Goal: Check status: Check status

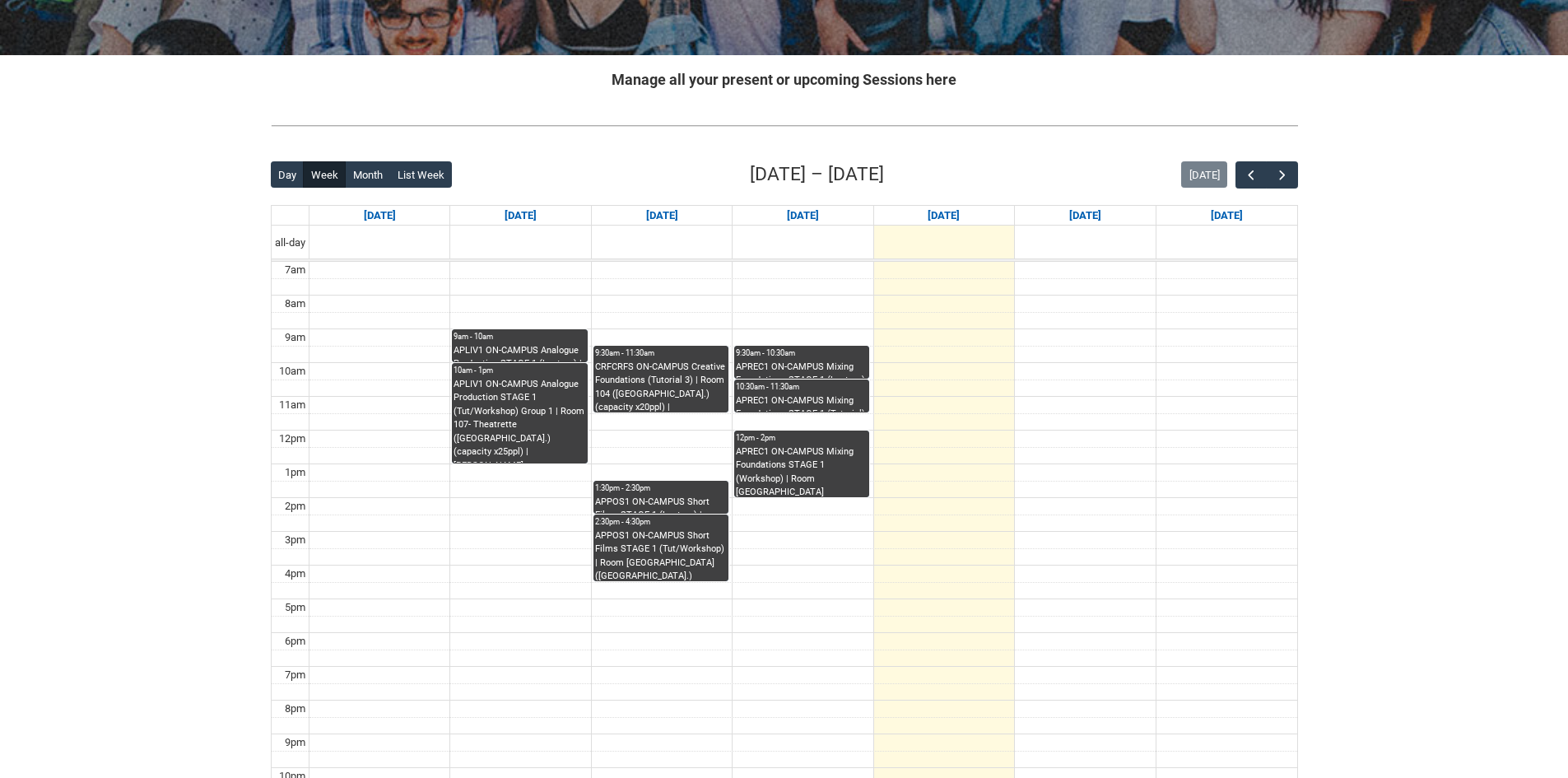
scroll to position [164, 0]
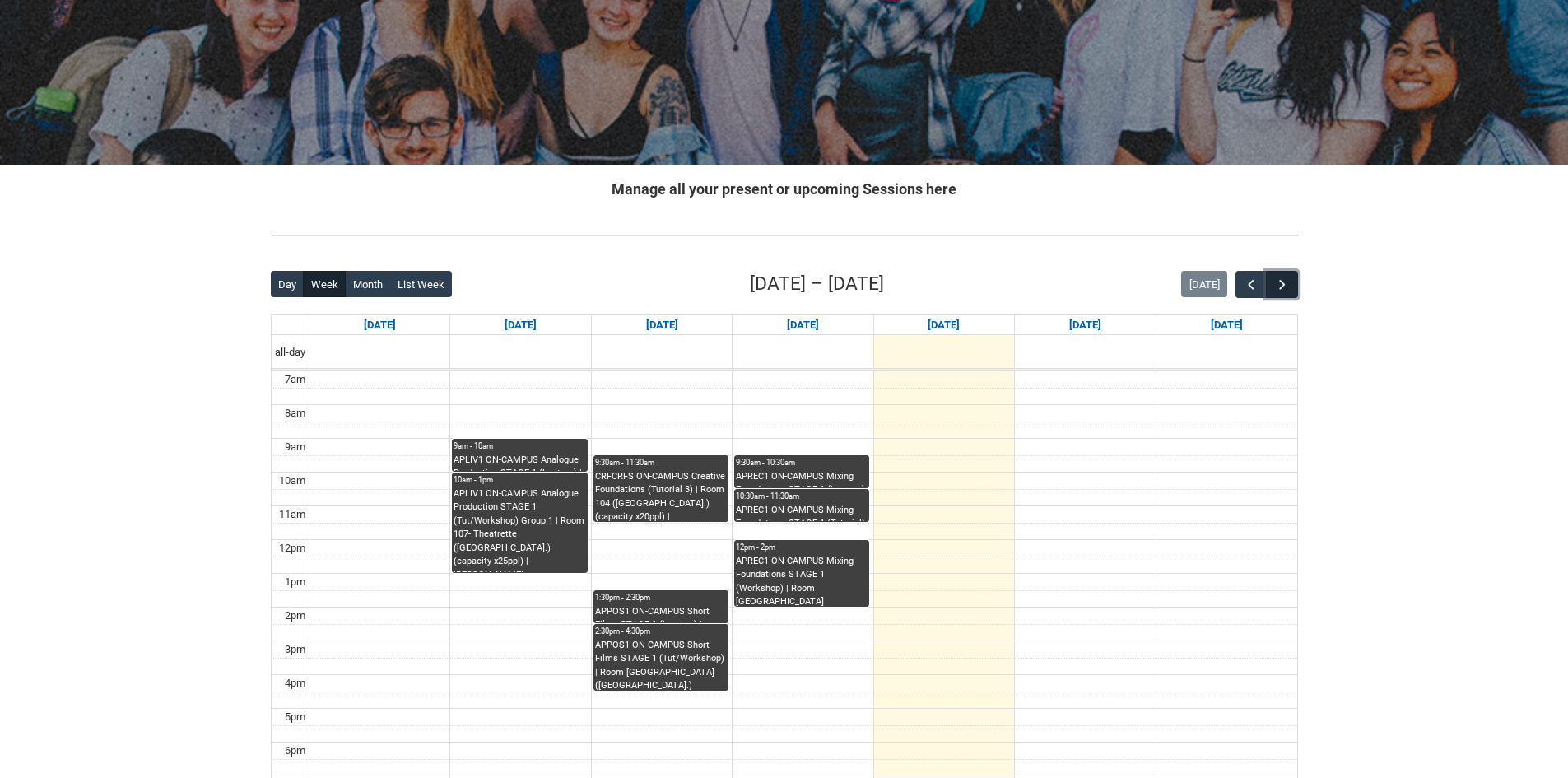
click at [1283, 282] on span "button" at bounding box center [1282, 284] width 16 height 16
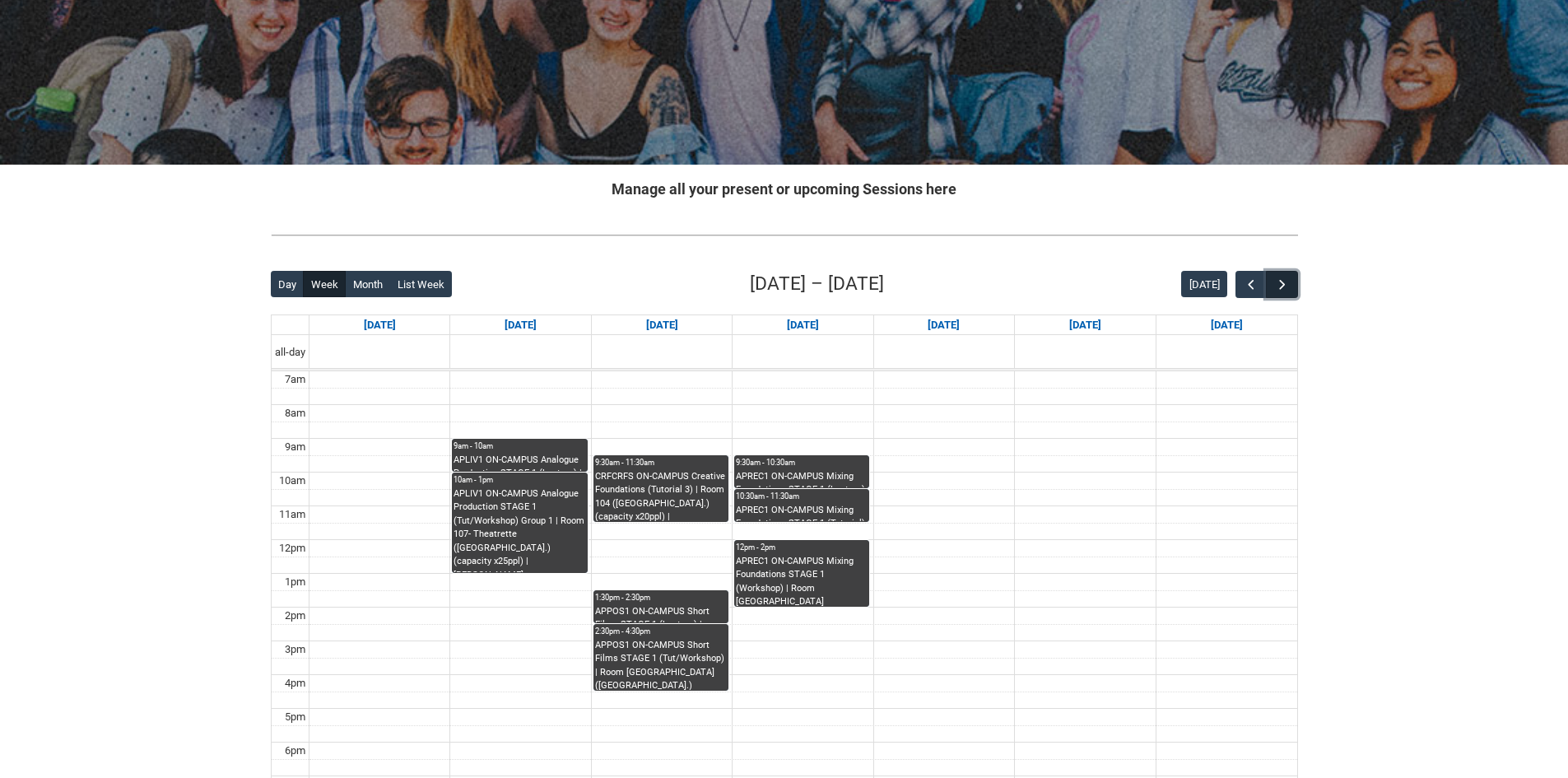
click at [1283, 281] on span "button" at bounding box center [1282, 284] width 16 height 16
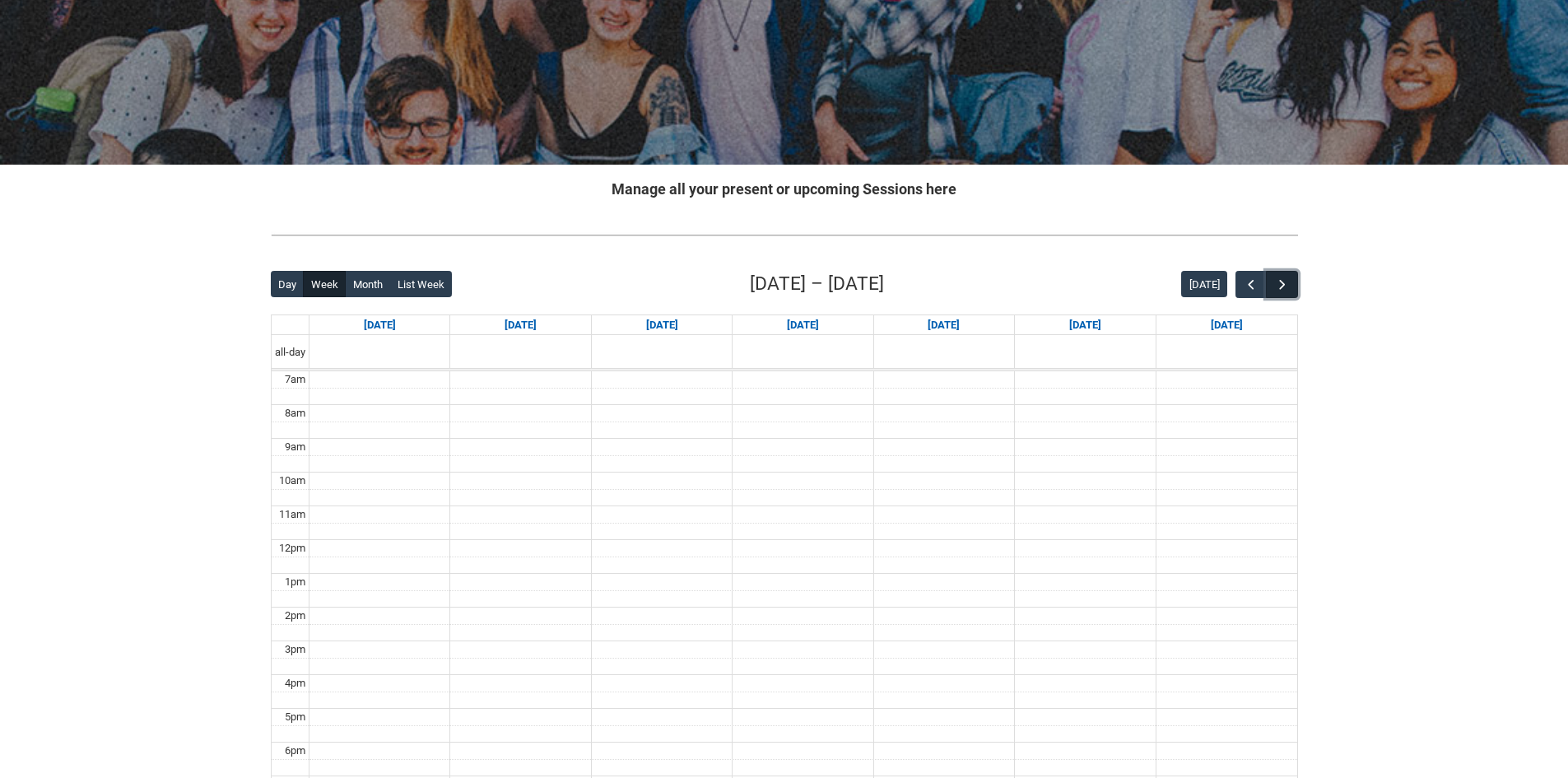
click at [1283, 281] on span "button" at bounding box center [1282, 284] width 16 height 16
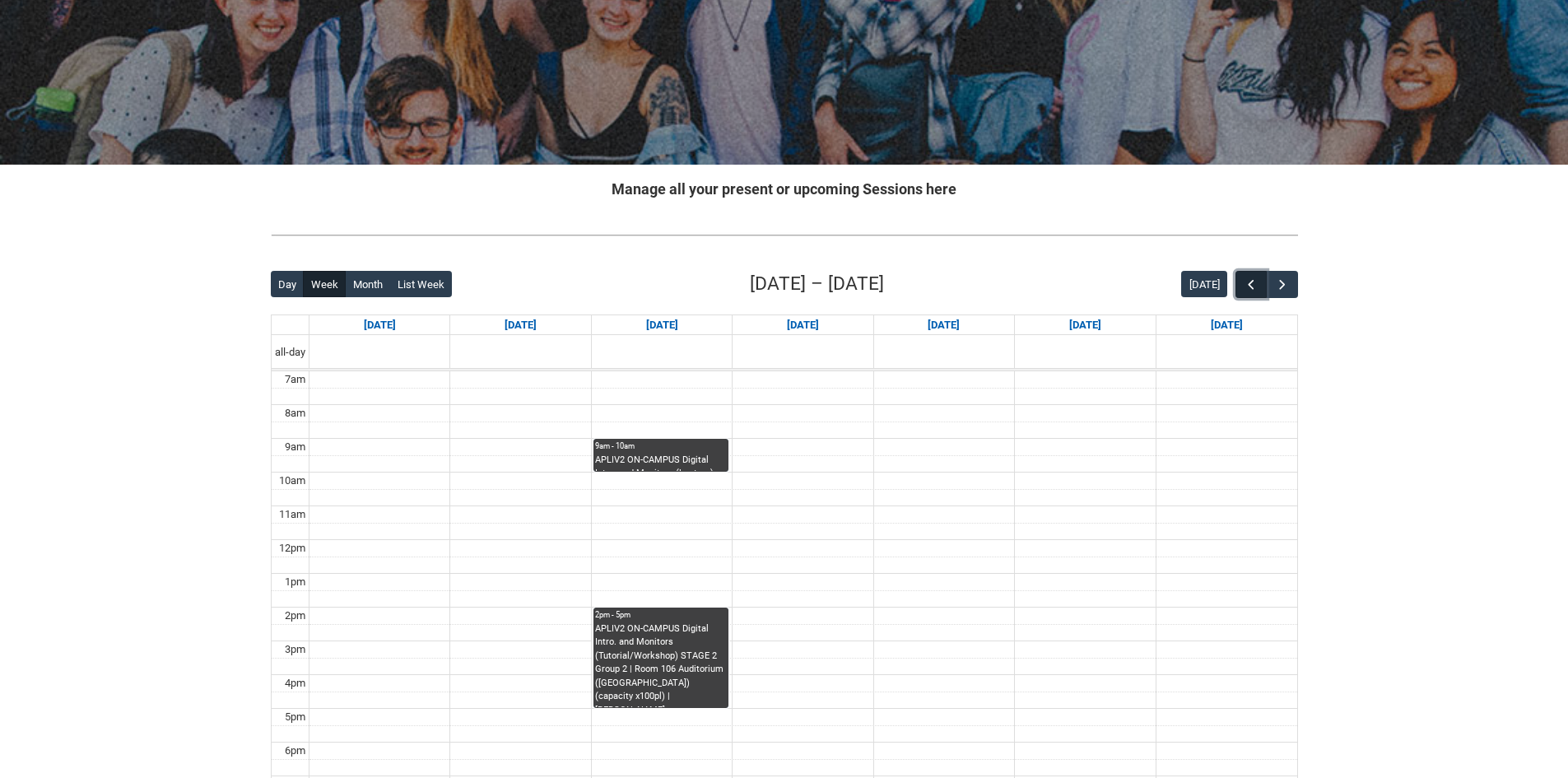
click at [1240, 279] on button "button" at bounding box center [1251, 284] width 31 height 27
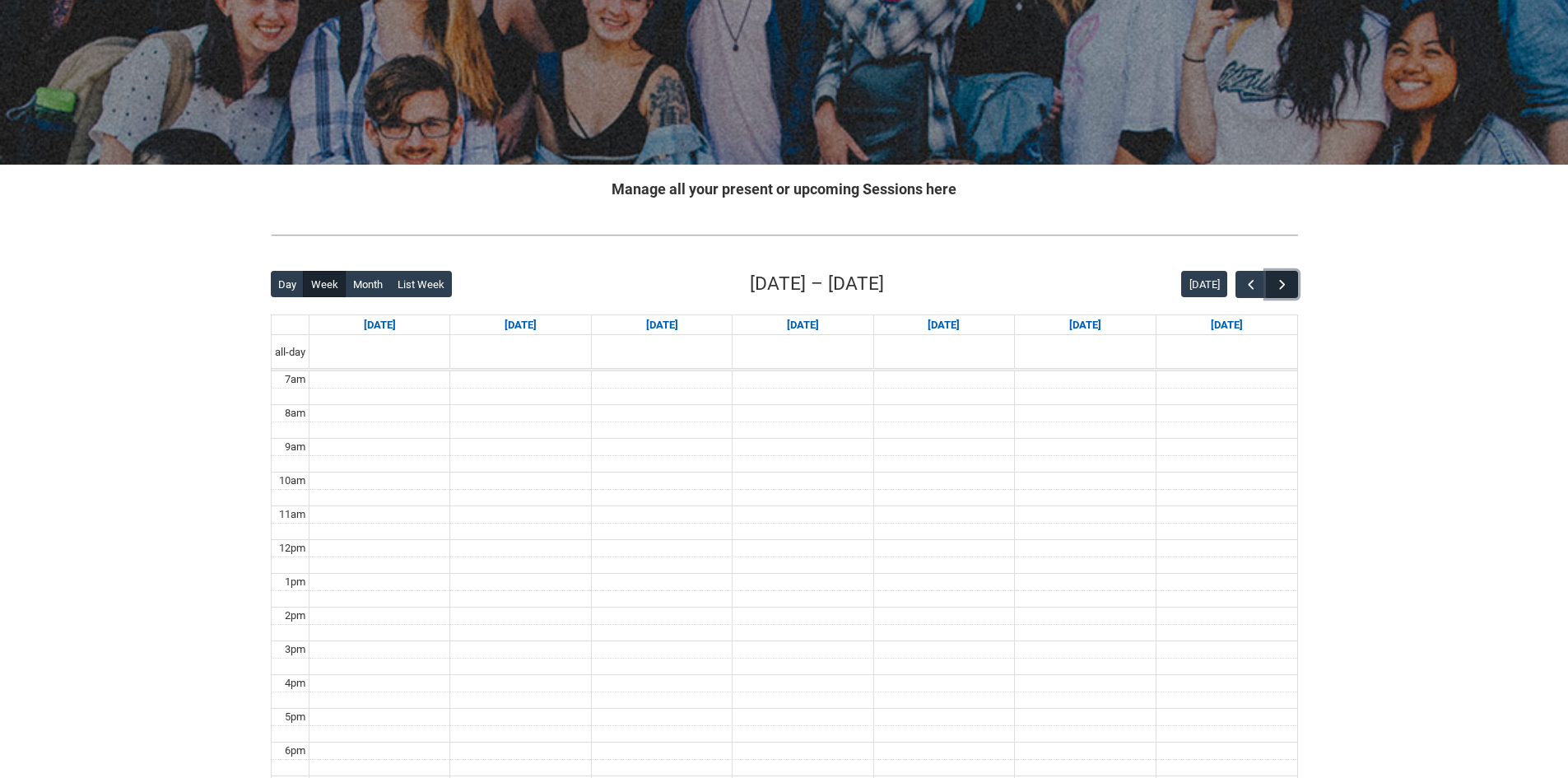
click at [1287, 286] on span "button" at bounding box center [1282, 284] width 16 height 16
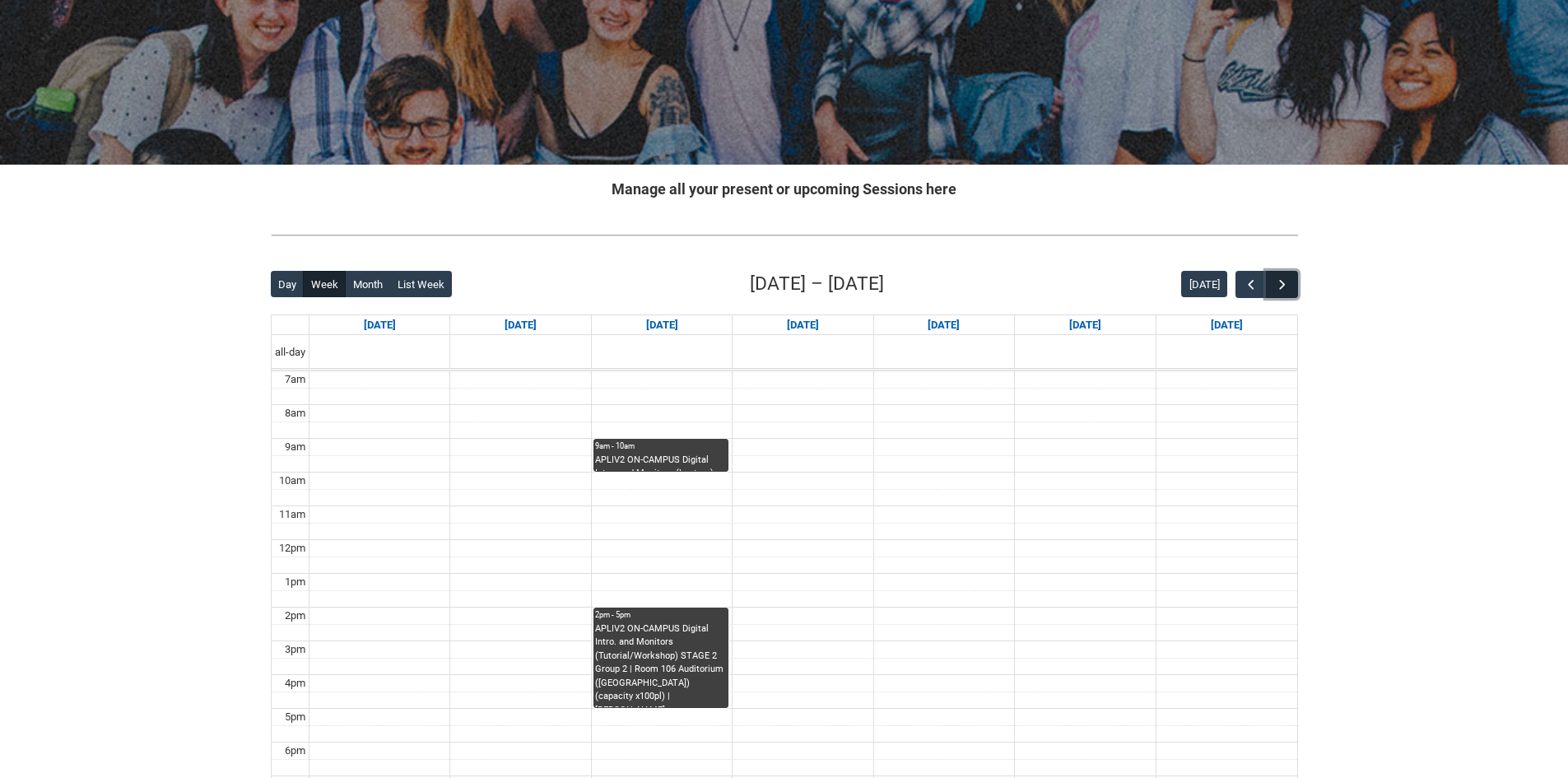
click at [1287, 286] on span "button" at bounding box center [1282, 284] width 16 height 16
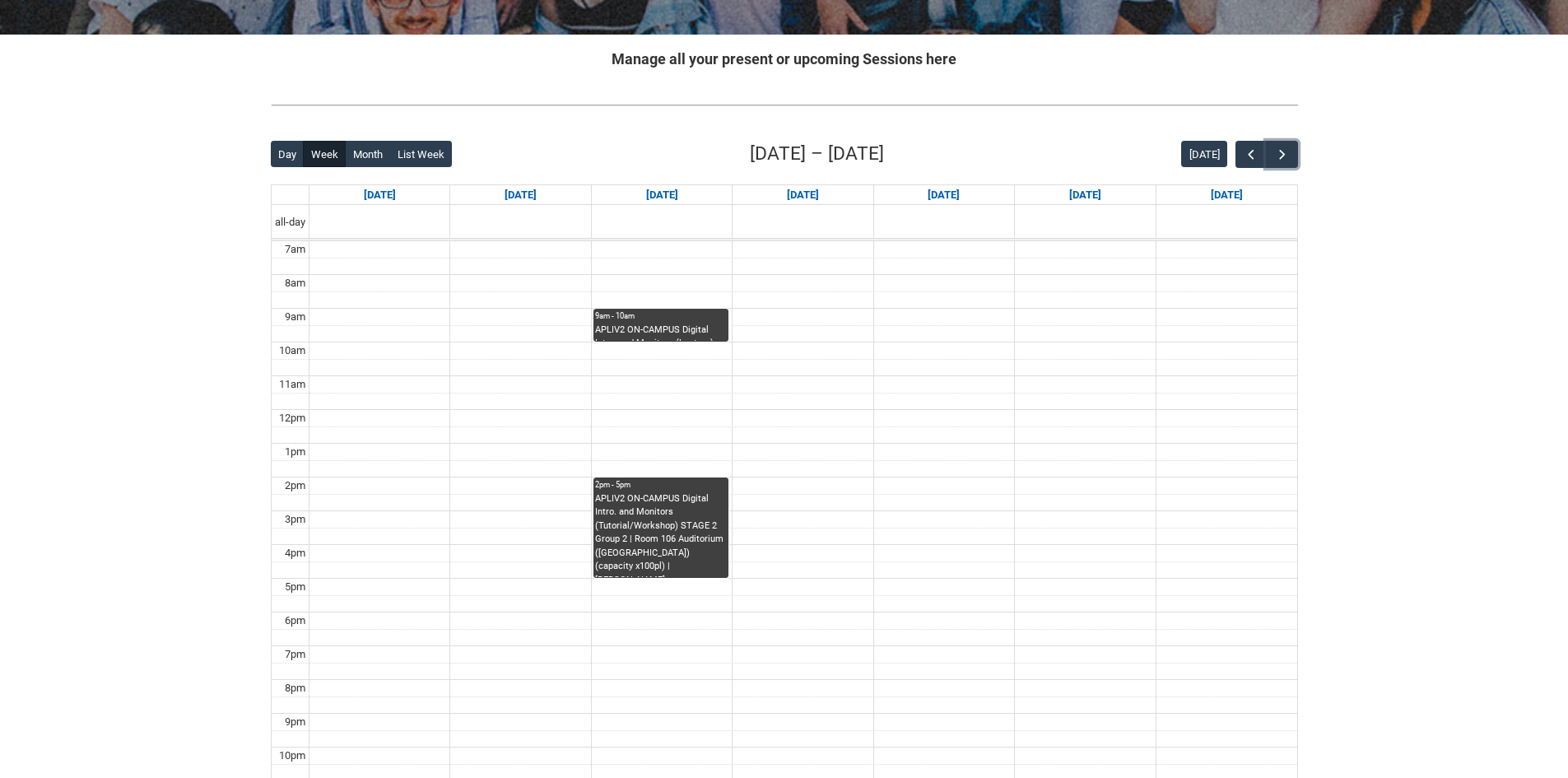
scroll to position [284, 0]
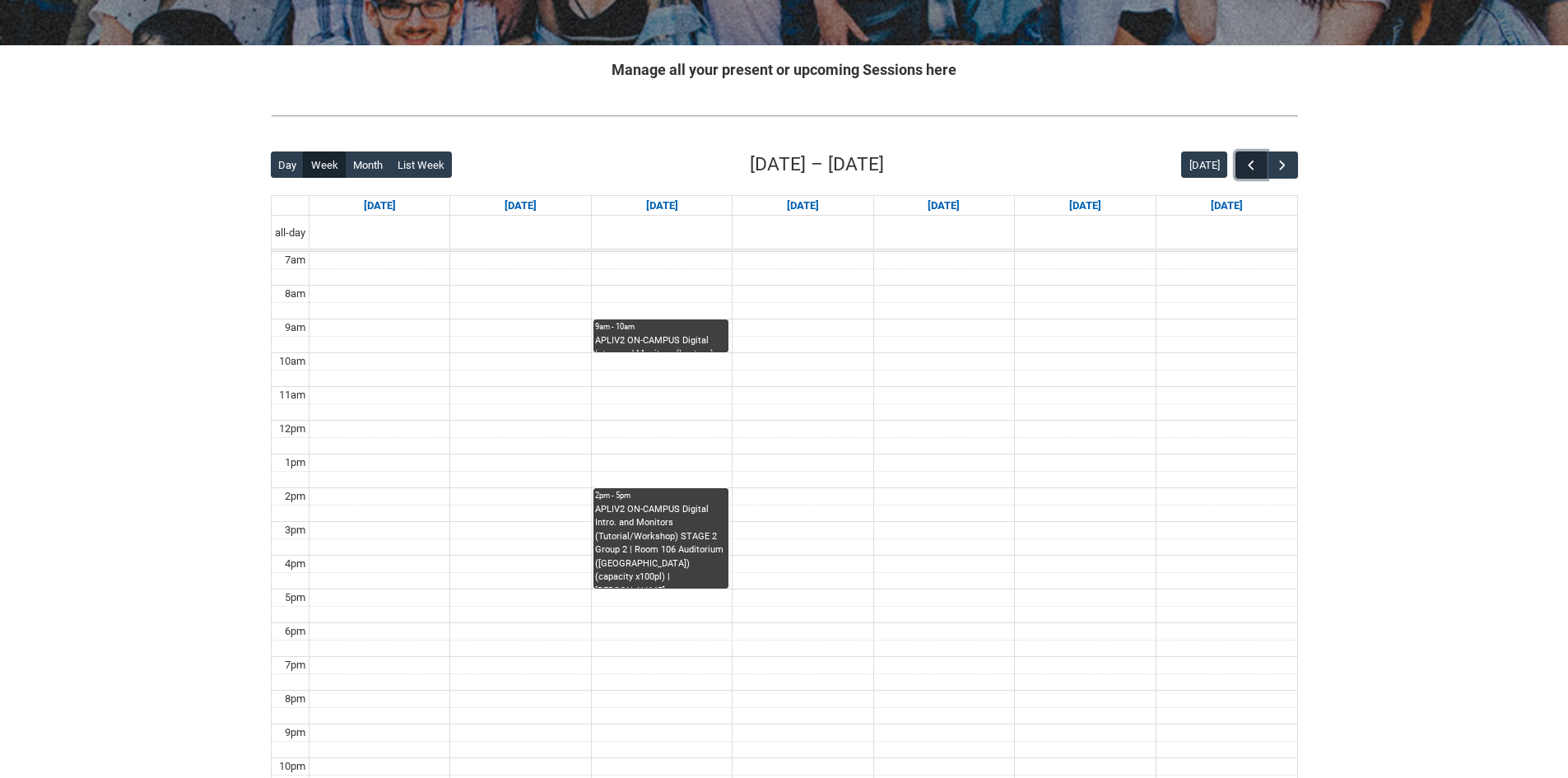
click at [1252, 159] on span "button" at bounding box center [1251, 165] width 16 height 16
click at [1256, 154] on button "button" at bounding box center [1251, 164] width 31 height 27
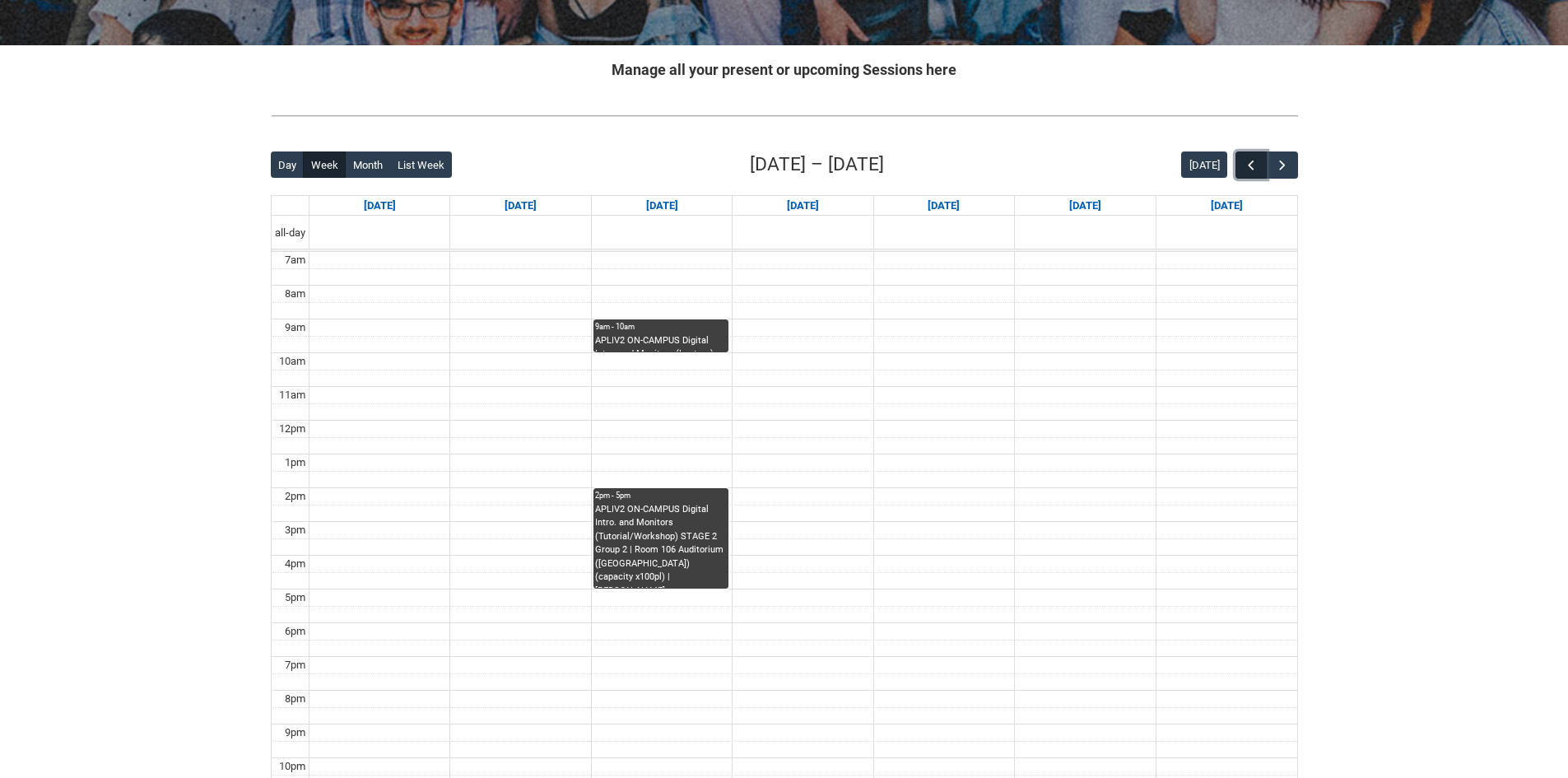
click at [1256, 154] on button "button" at bounding box center [1251, 164] width 31 height 27
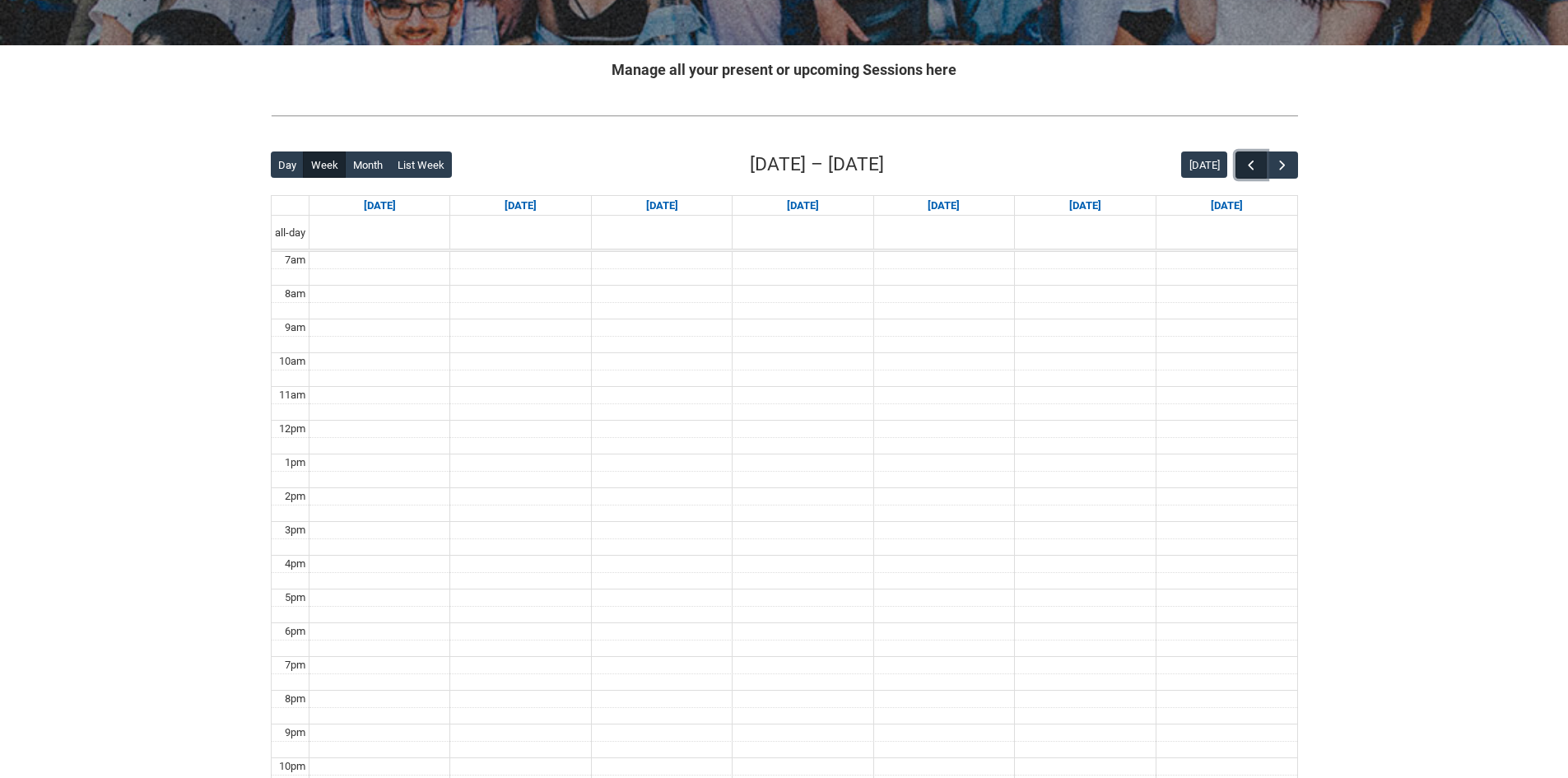
click at [1256, 154] on button "button" at bounding box center [1251, 164] width 31 height 27
click at [1290, 163] on span "button" at bounding box center [1282, 165] width 16 height 16
click at [1291, 163] on button "button" at bounding box center [1282, 164] width 31 height 27
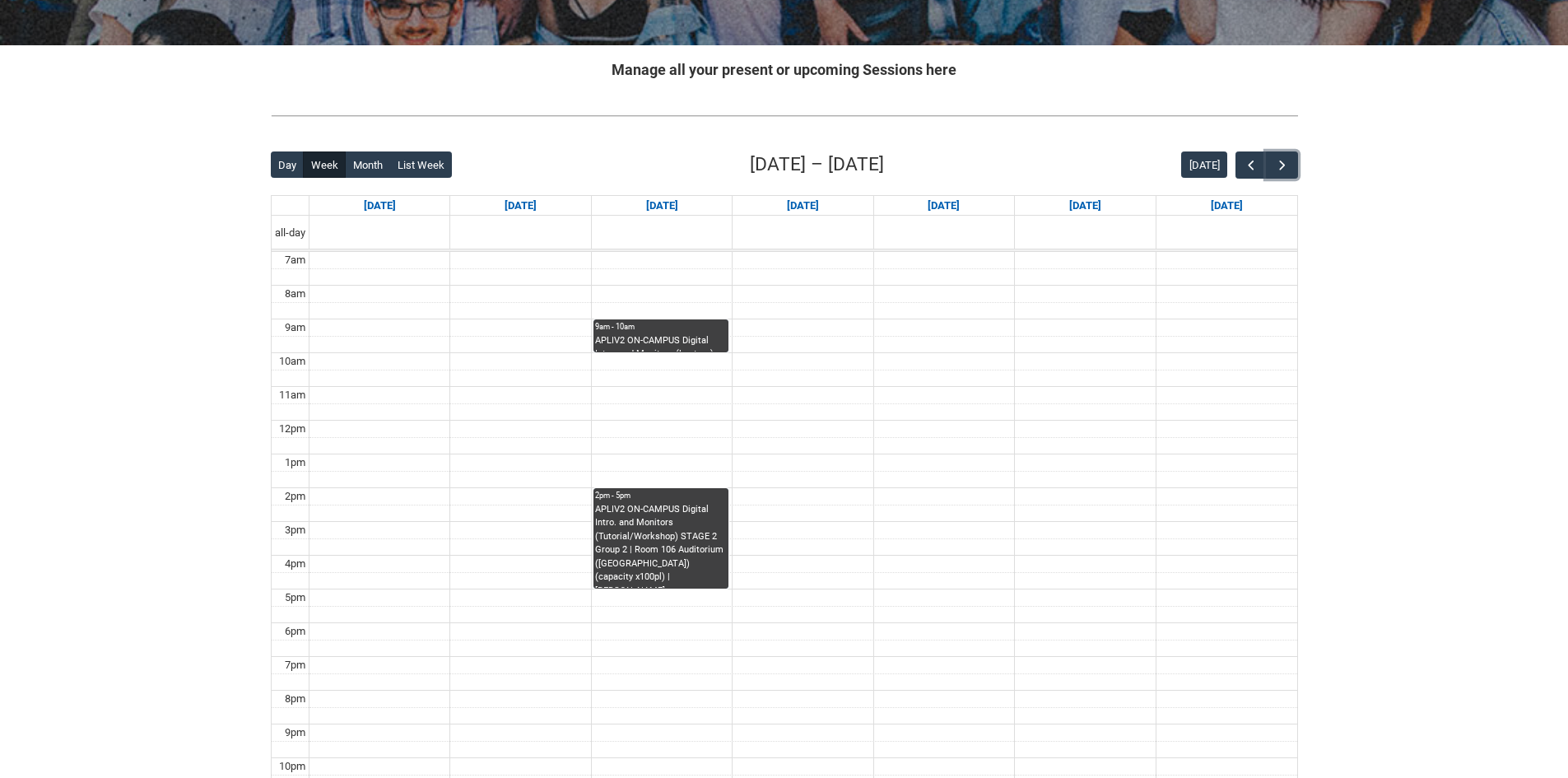
click at [676, 342] on div "APLIV2 ON-CAMPUS Digital Intro. and Monitors (Lecture) STAGE 2 | Room 106 Audit…" at bounding box center [661, 343] width 131 height 18
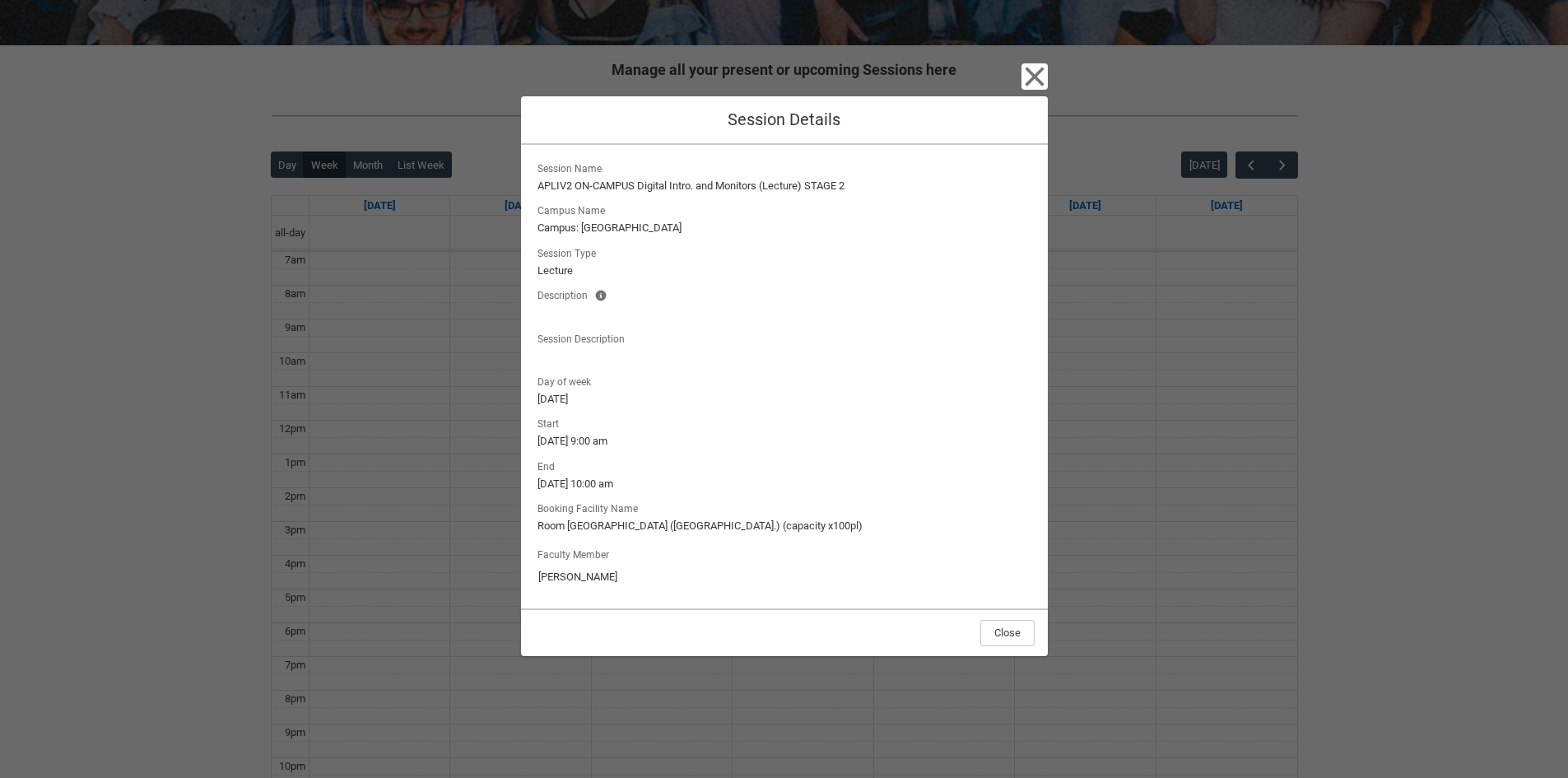
click at [1044, 61] on div "Close Session Details Session Name APLIV2 ON-CAMPUS Digital Intro. and Monitors…" at bounding box center [784, 389] width 526 height 778
click at [1027, 69] on icon "button" at bounding box center [1035, 76] width 19 height 19
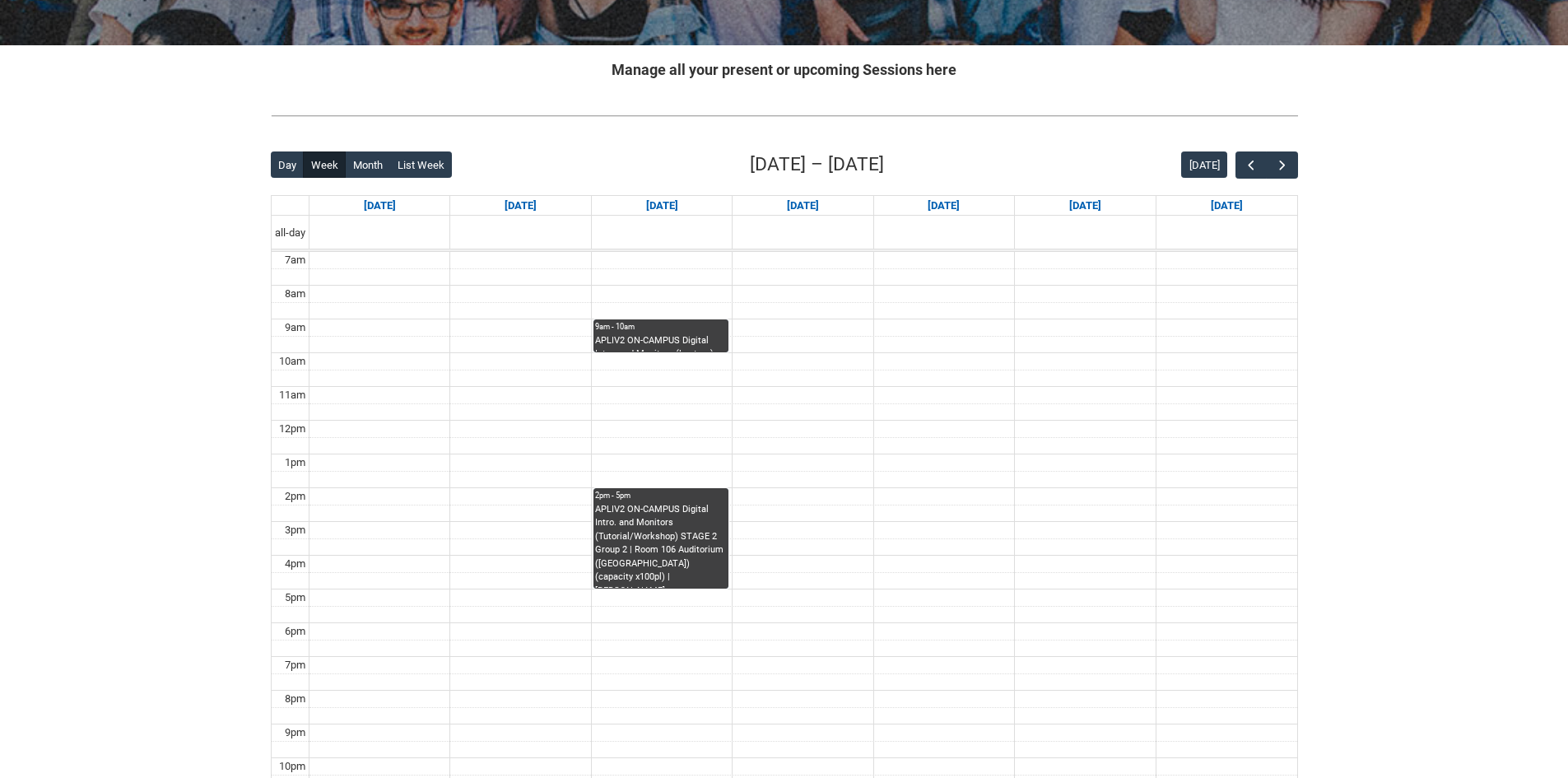
click at [699, 550] on div "APLIV2 ON-CAMPUS Digital Intro. and Monitors (Tutorial/Workshop) STAGE 2 Group …" at bounding box center [661, 545] width 131 height 86
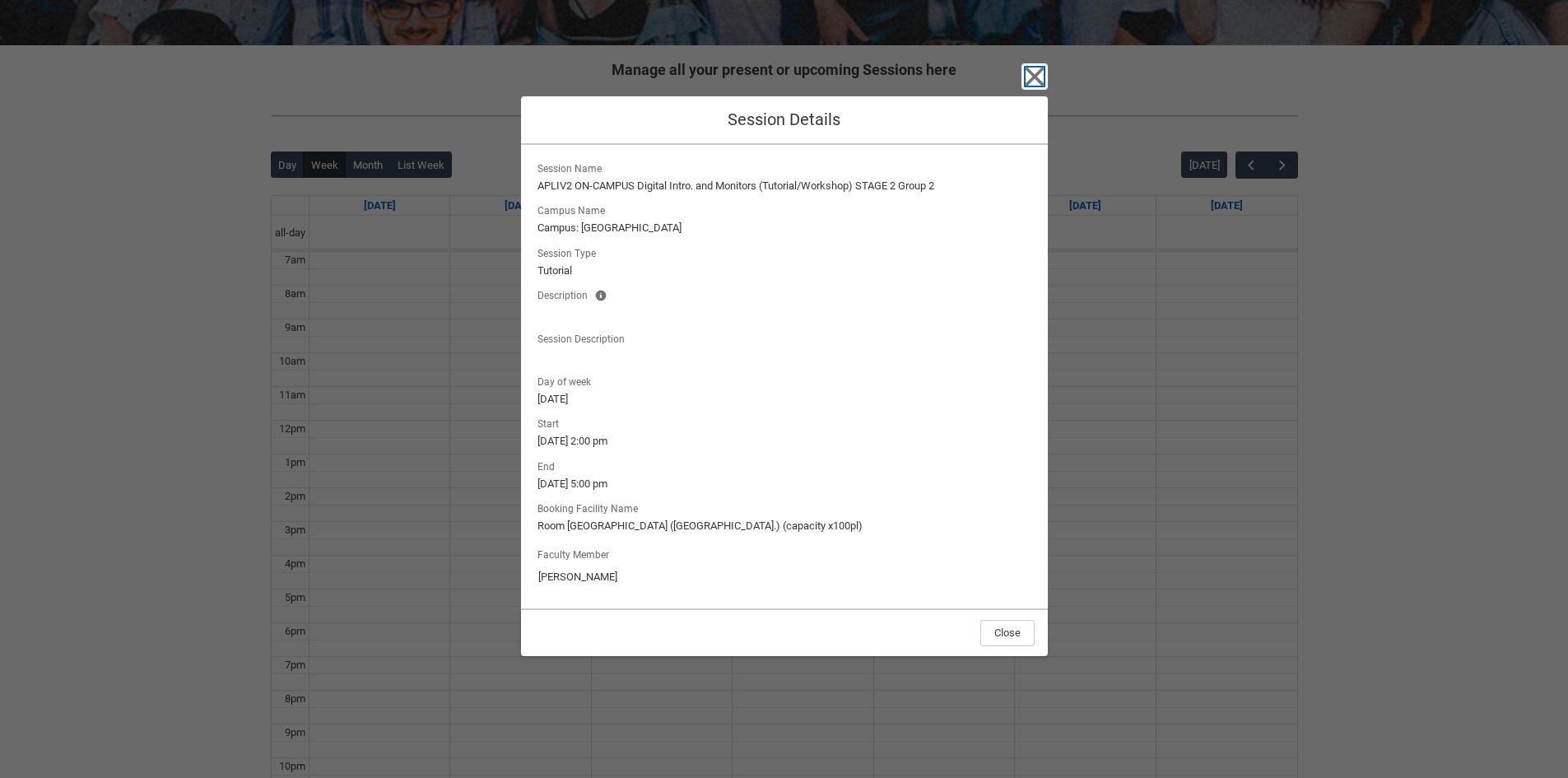
click at [1023, 83] on icon "button" at bounding box center [1035, 76] width 26 height 26
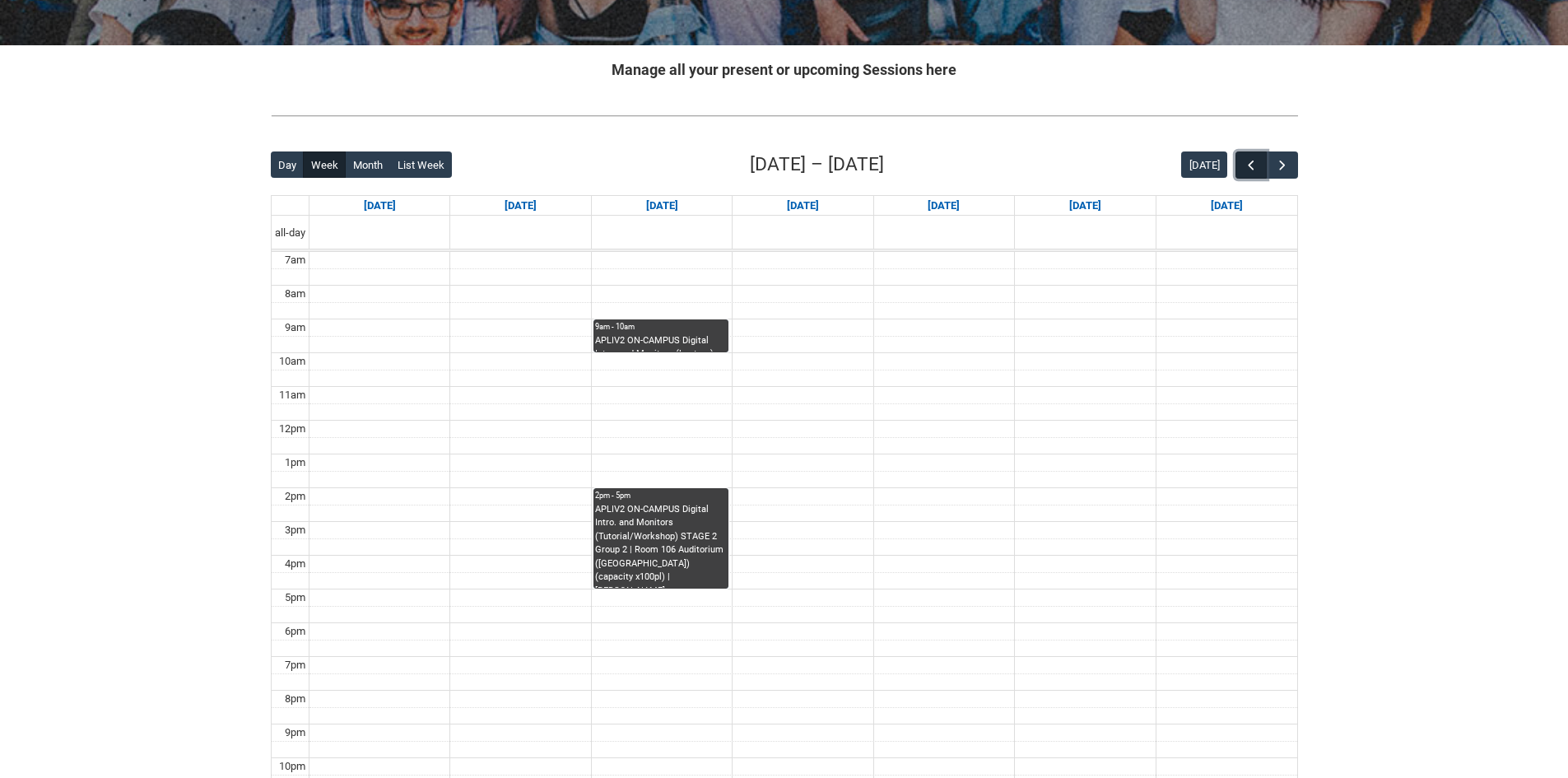
click at [1247, 156] on button "button" at bounding box center [1251, 164] width 31 height 27
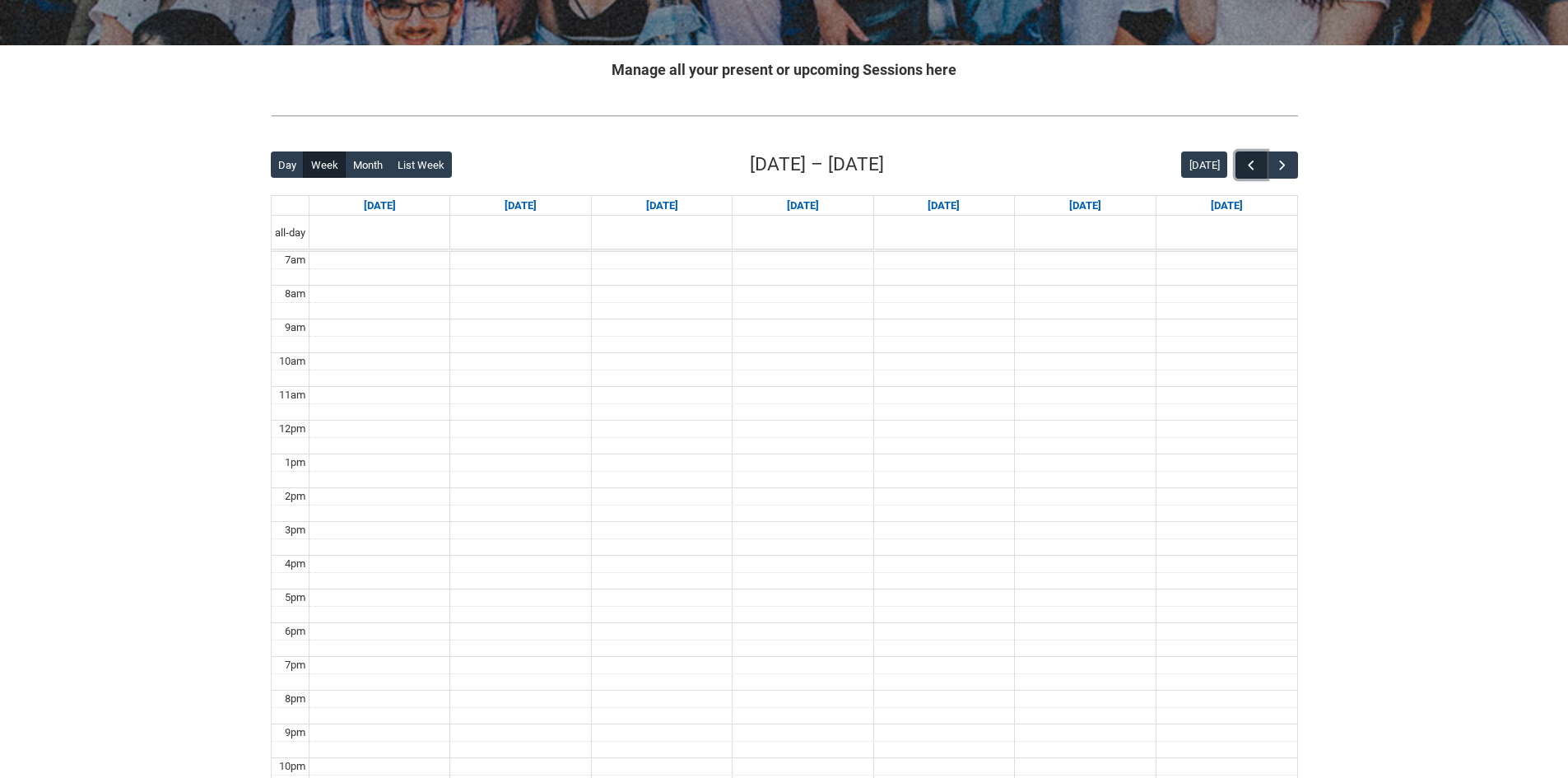
click at [1247, 156] on button "button" at bounding box center [1251, 164] width 31 height 27
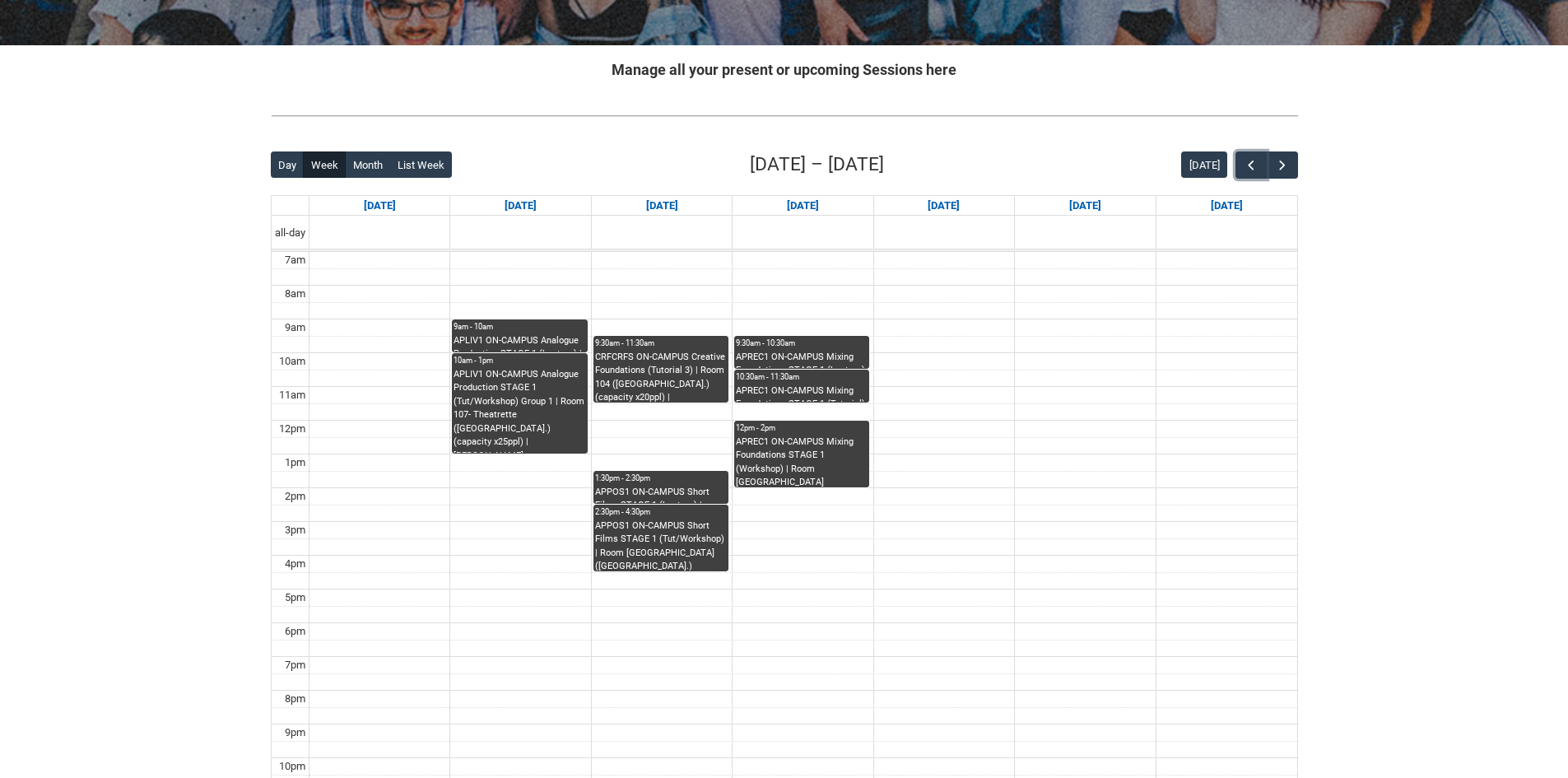
click at [635, 373] on div "CRFCRFS ON-CAMPUS Creative Foundations (Tutorial 3) | Room 104 ([GEOGRAPHIC_DAT…" at bounding box center [661, 377] width 131 height 52
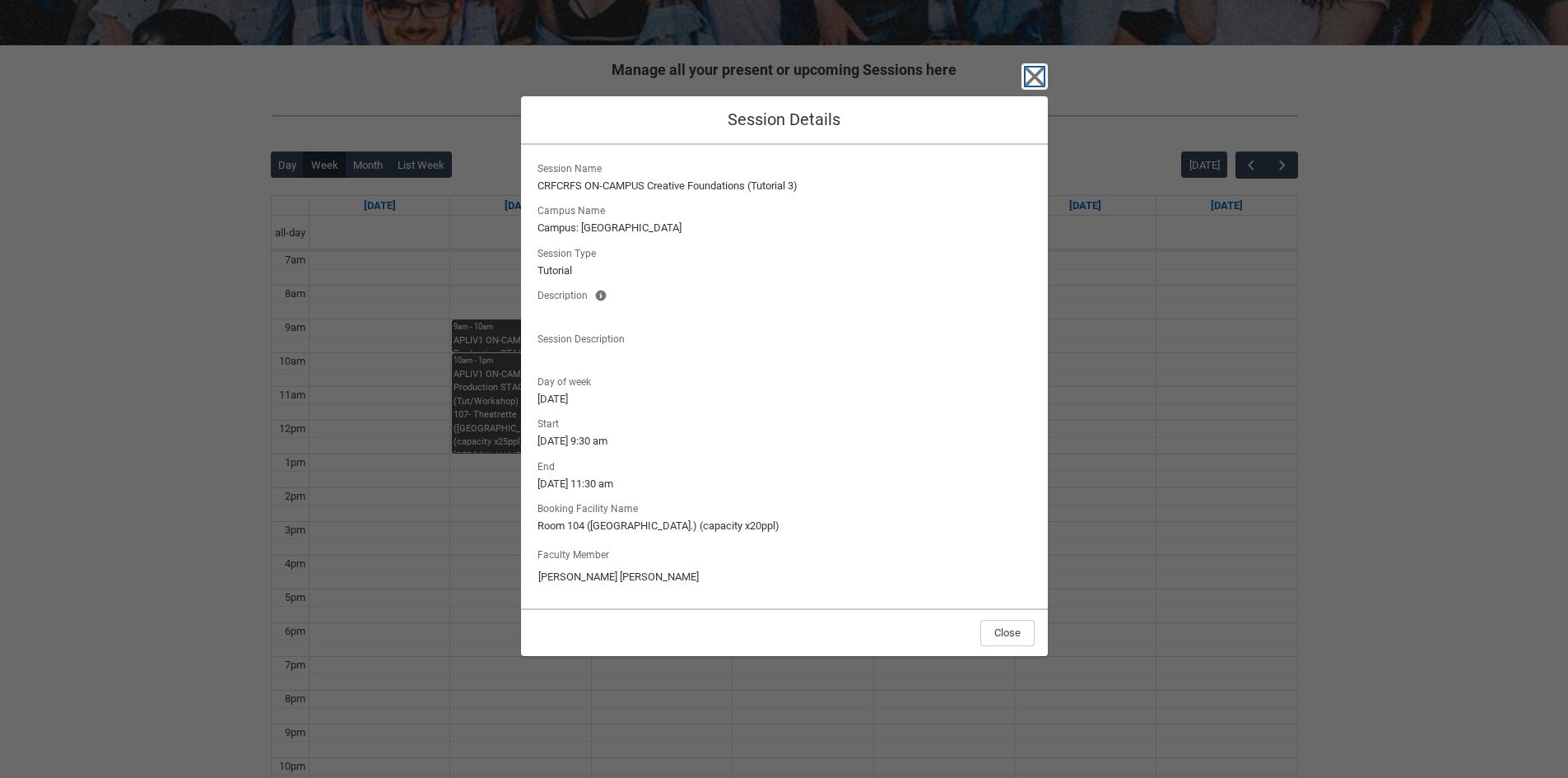
click at [1035, 81] on icon "button" at bounding box center [1035, 76] width 26 height 26
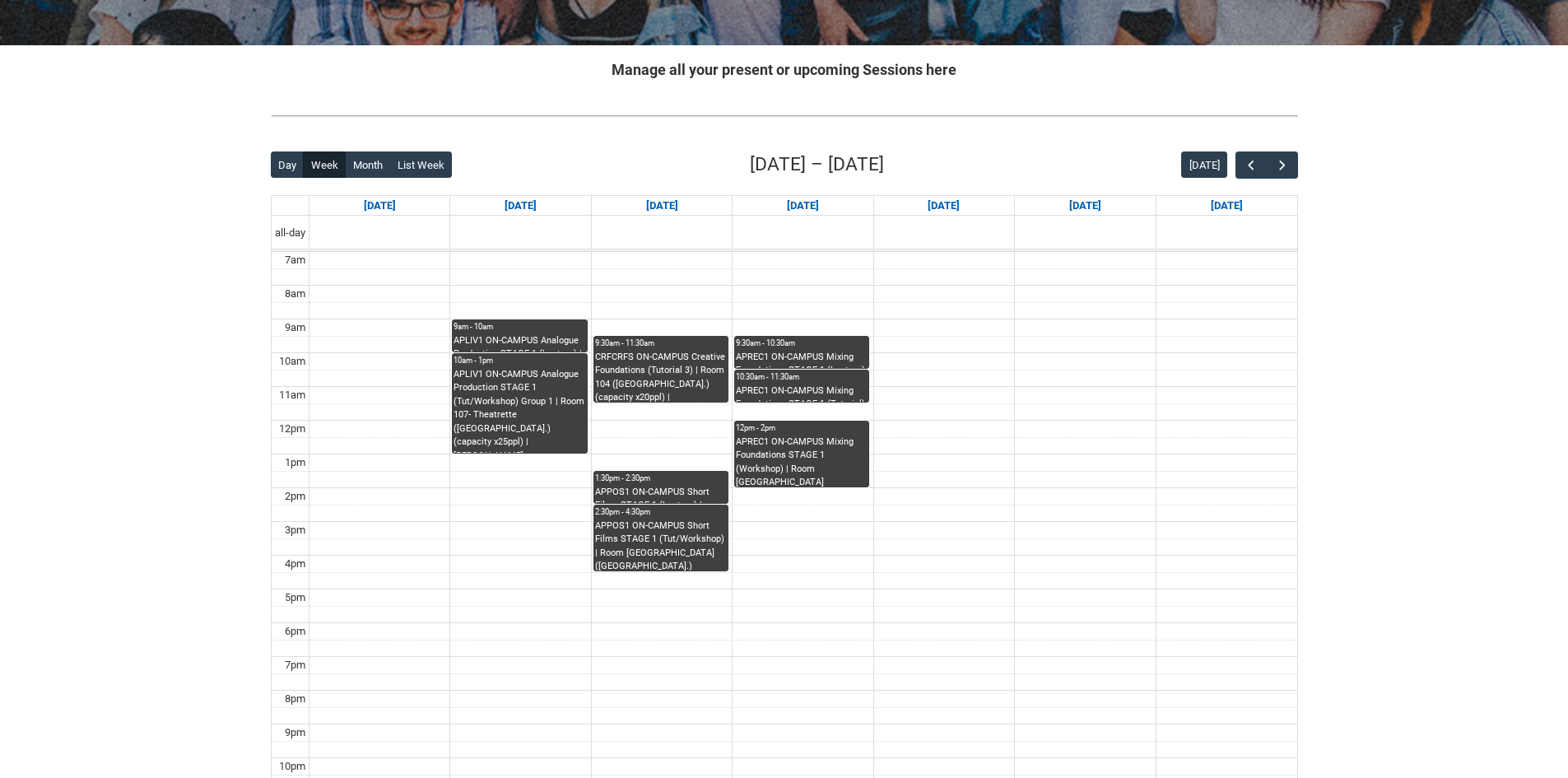
click at [496, 337] on div "APLIV1 ON-CAMPUS Analogue Production STAGE 1 (Lecture) | [GEOGRAPHIC_DATA] ([GE…" at bounding box center [519, 343] width 131 height 18
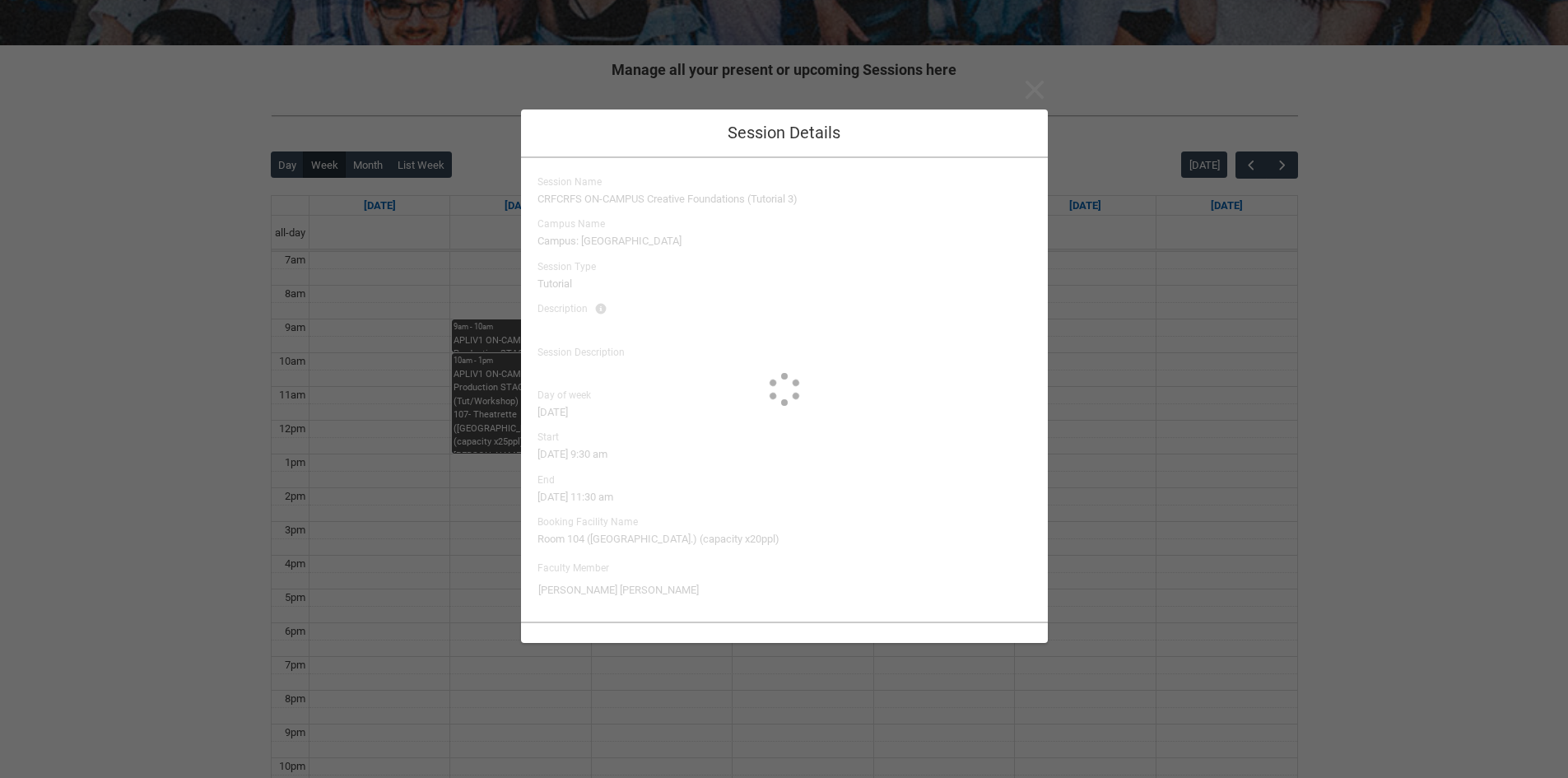
type input "[PERSON_NAME]"
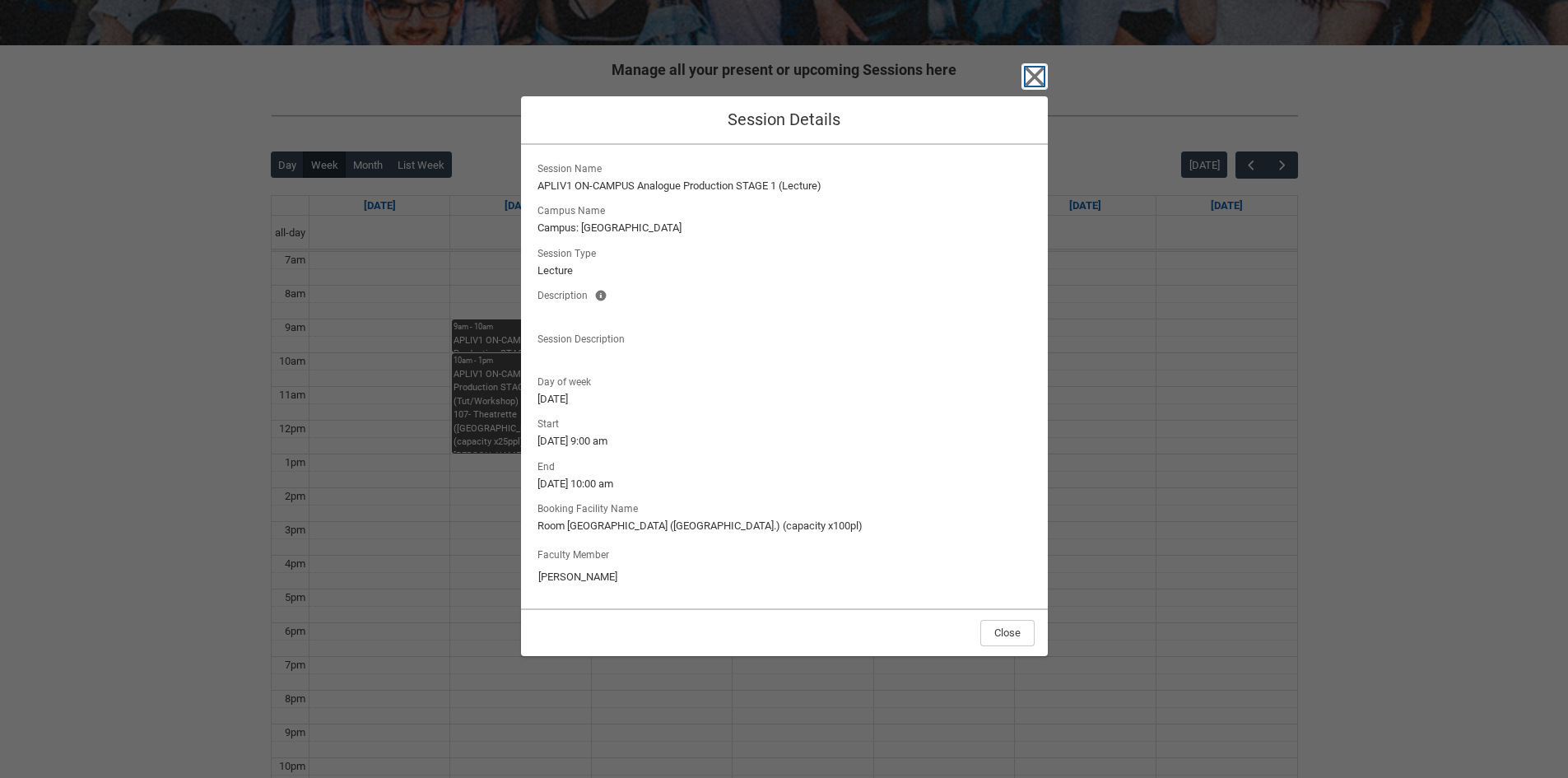
click at [1028, 80] on icon "button" at bounding box center [1035, 76] width 26 height 26
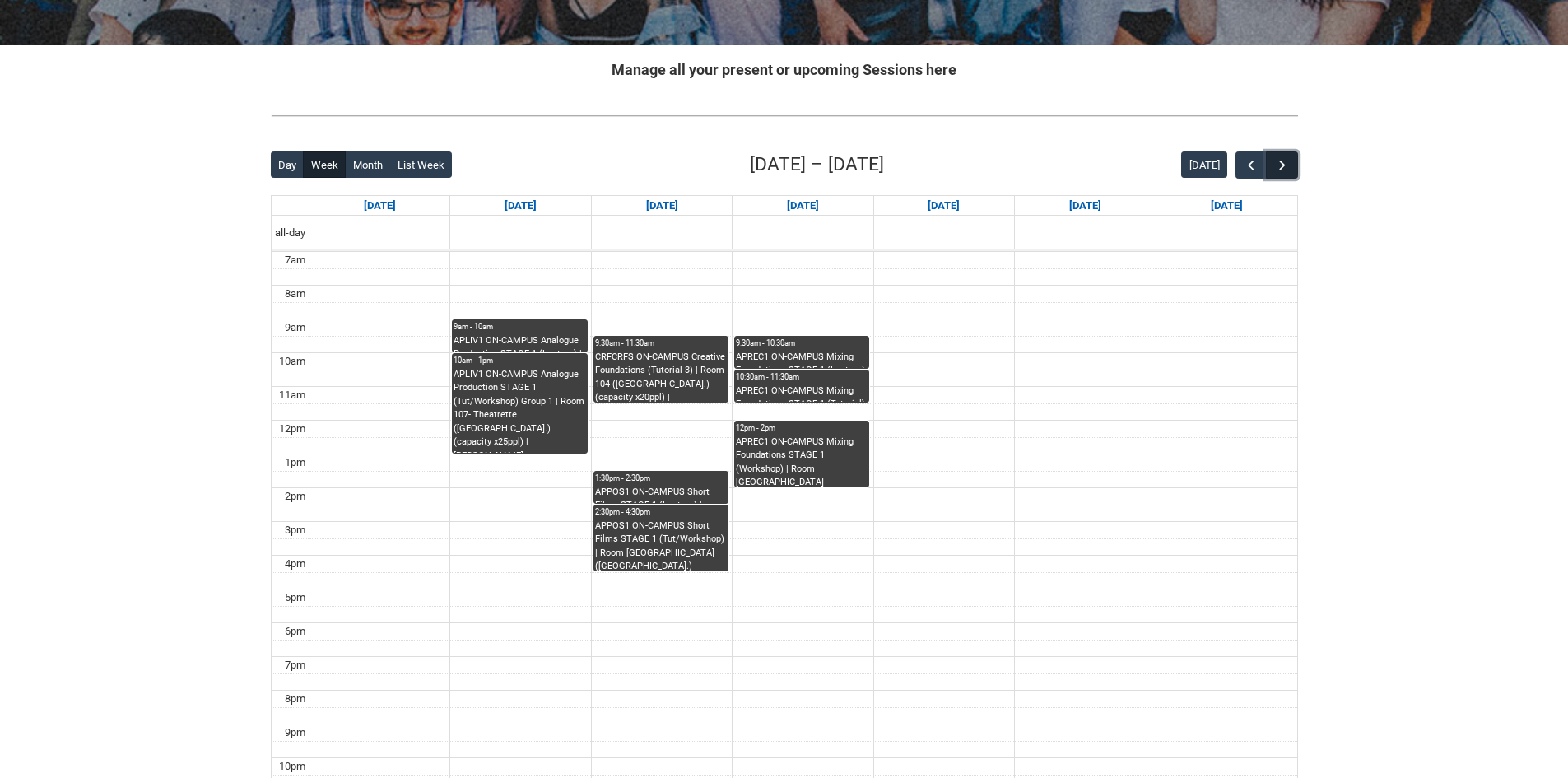
click at [1282, 163] on span "button" at bounding box center [1282, 165] width 16 height 16
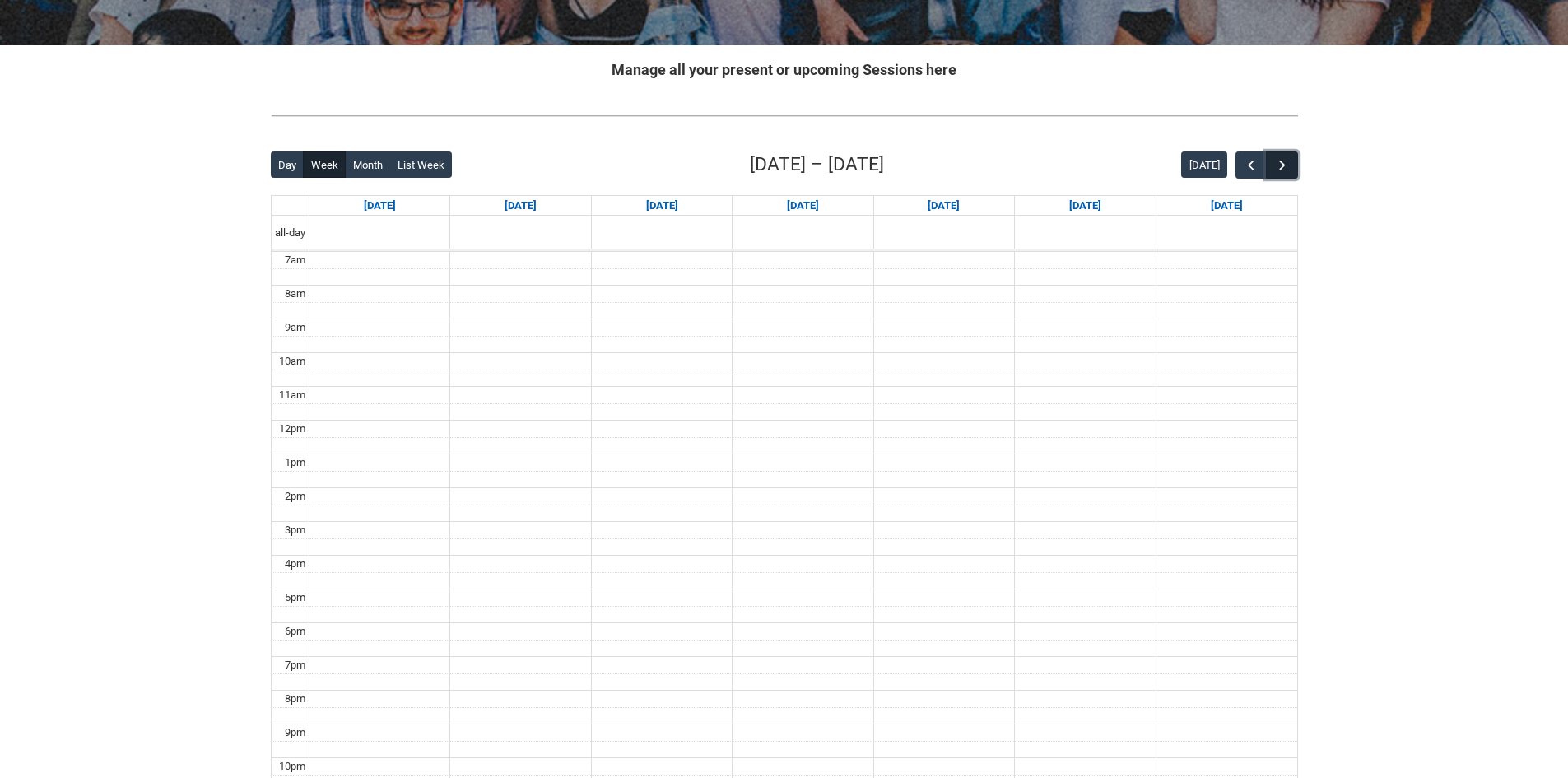
click at [1282, 163] on span "button" at bounding box center [1282, 165] width 16 height 16
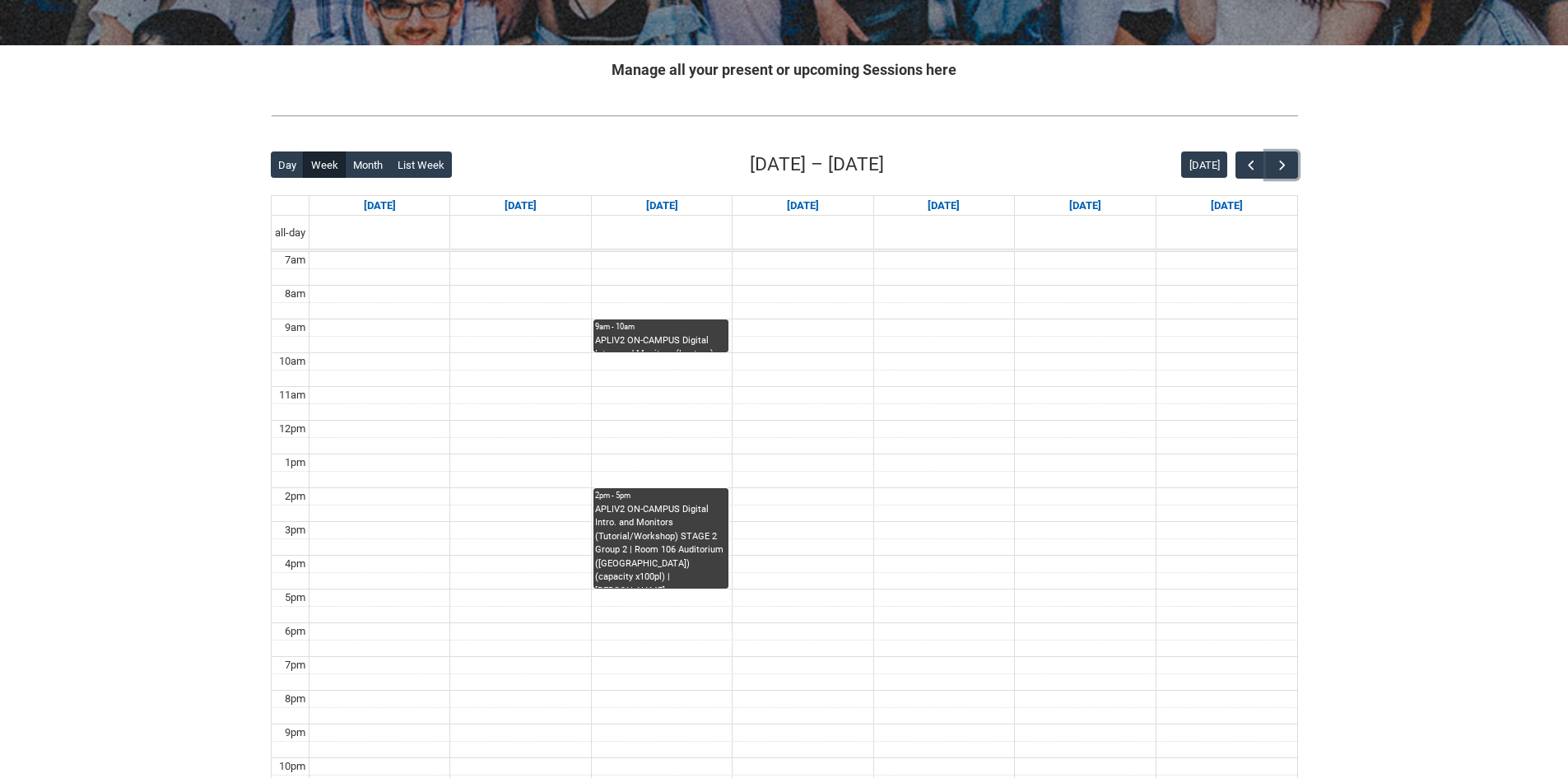
click at [660, 332] on div "9am - 10am" at bounding box center [661, 326] width 131 height 11
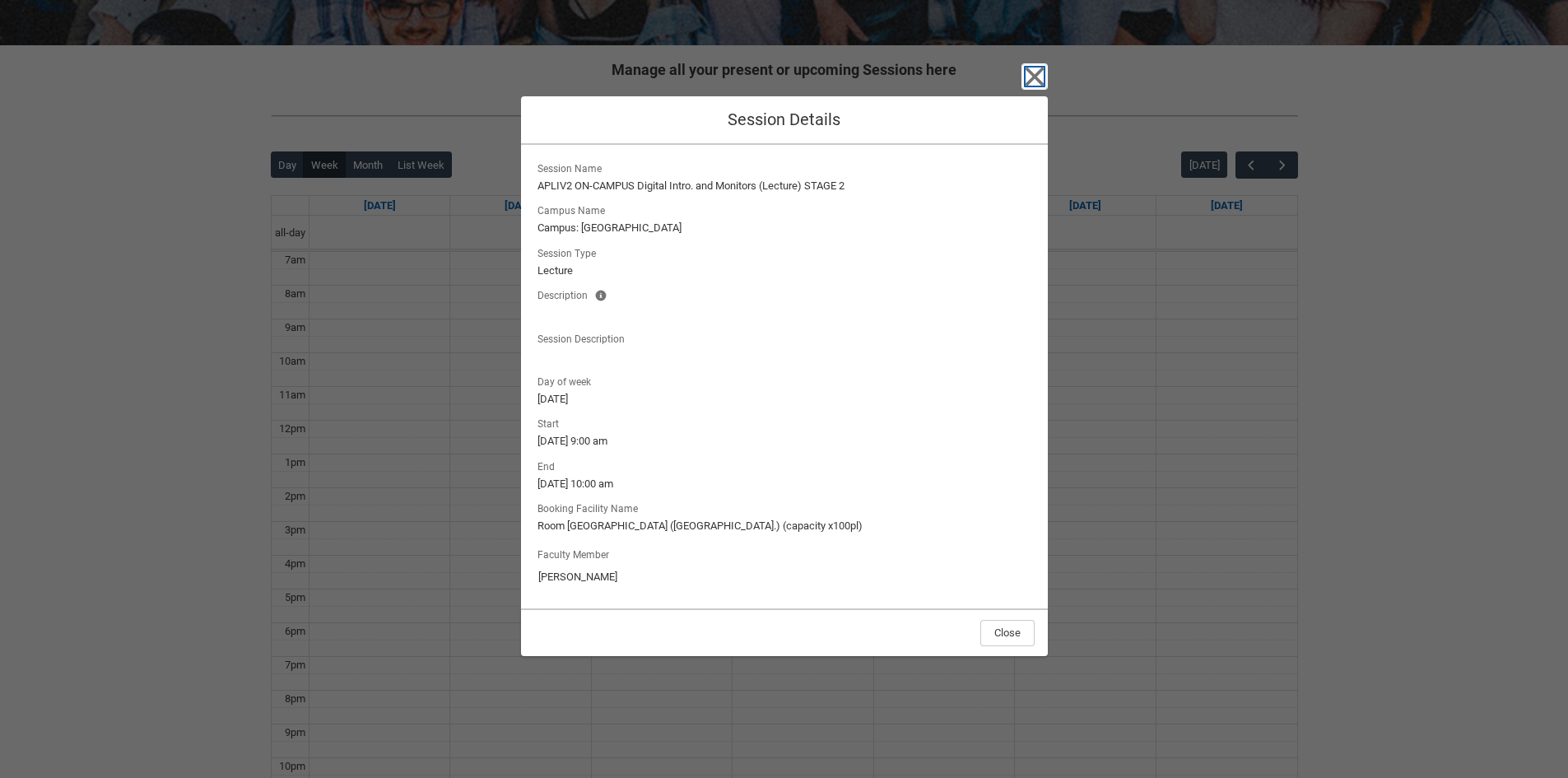
click at [1025, 78] on icon "button" at bounding box center [1035, 76] width 26 height 26
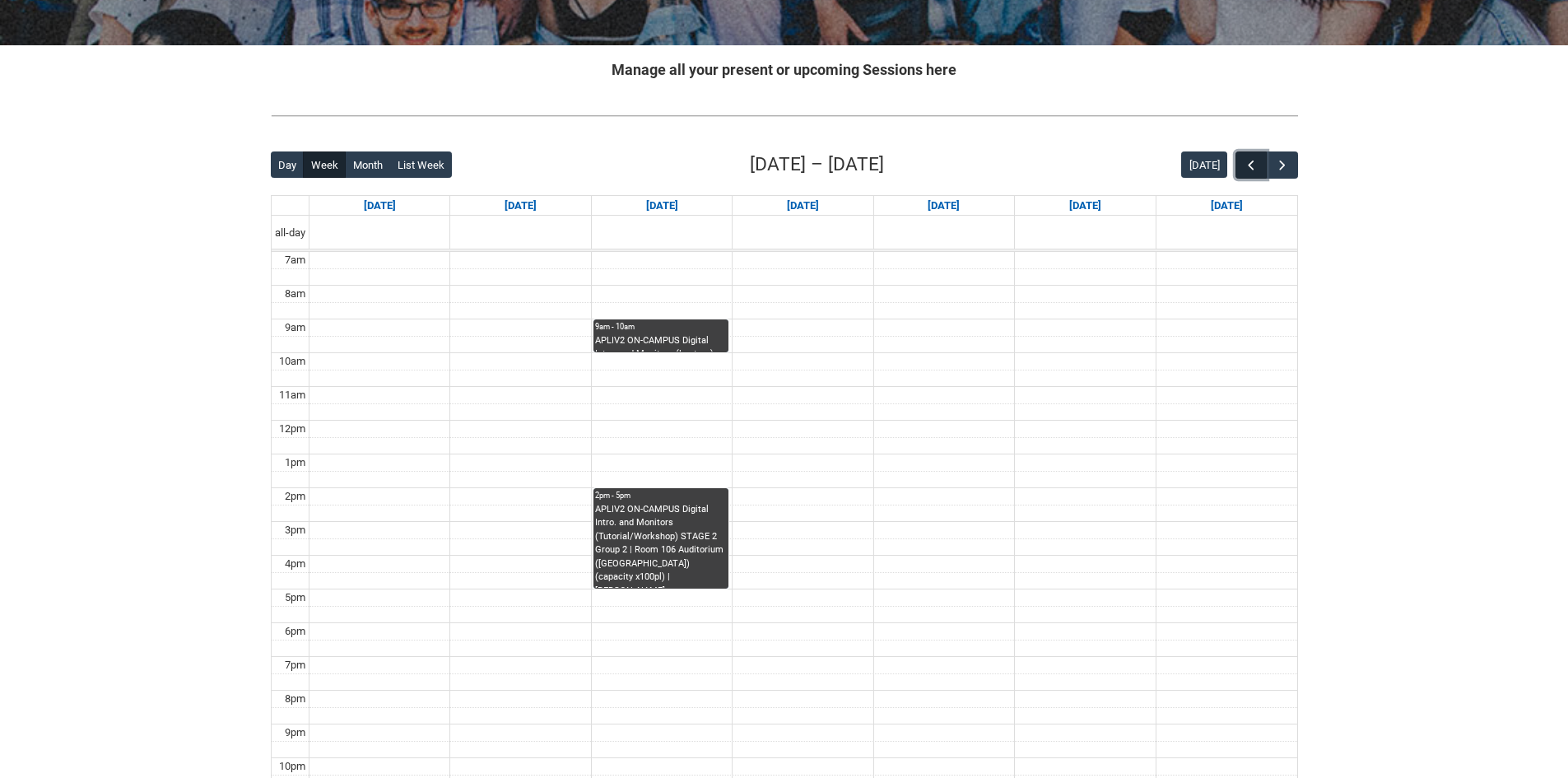
click at [1243, 161] on span "button" at bounding box center [1251, 165] width 16 height 16
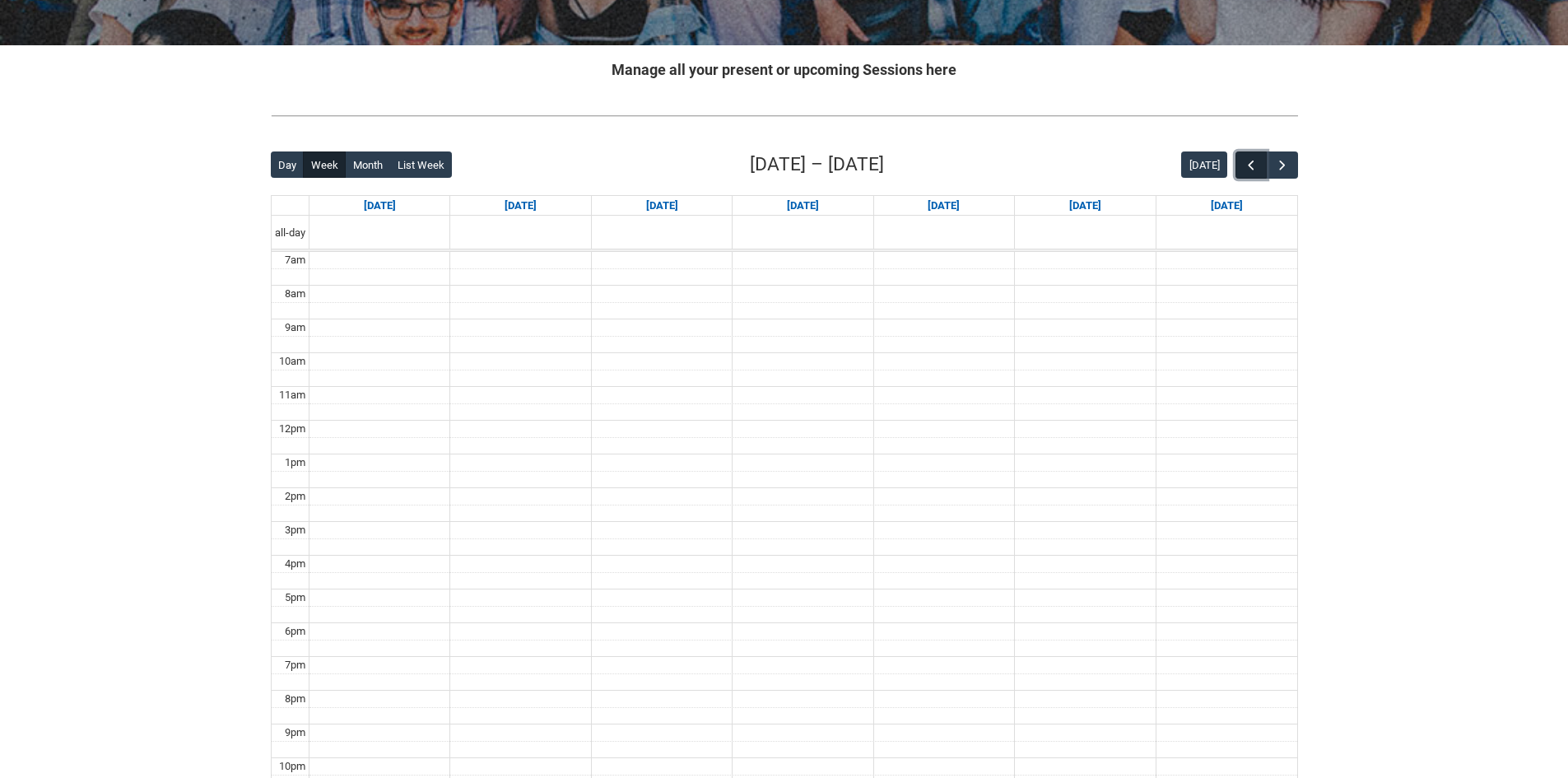
click at [1243, 161] on span "button" at bounding box center [1251, 165] width 16 height 16
click at [1284, 153] on button "button" at bounding box center [1282, 164] width 31 height 27
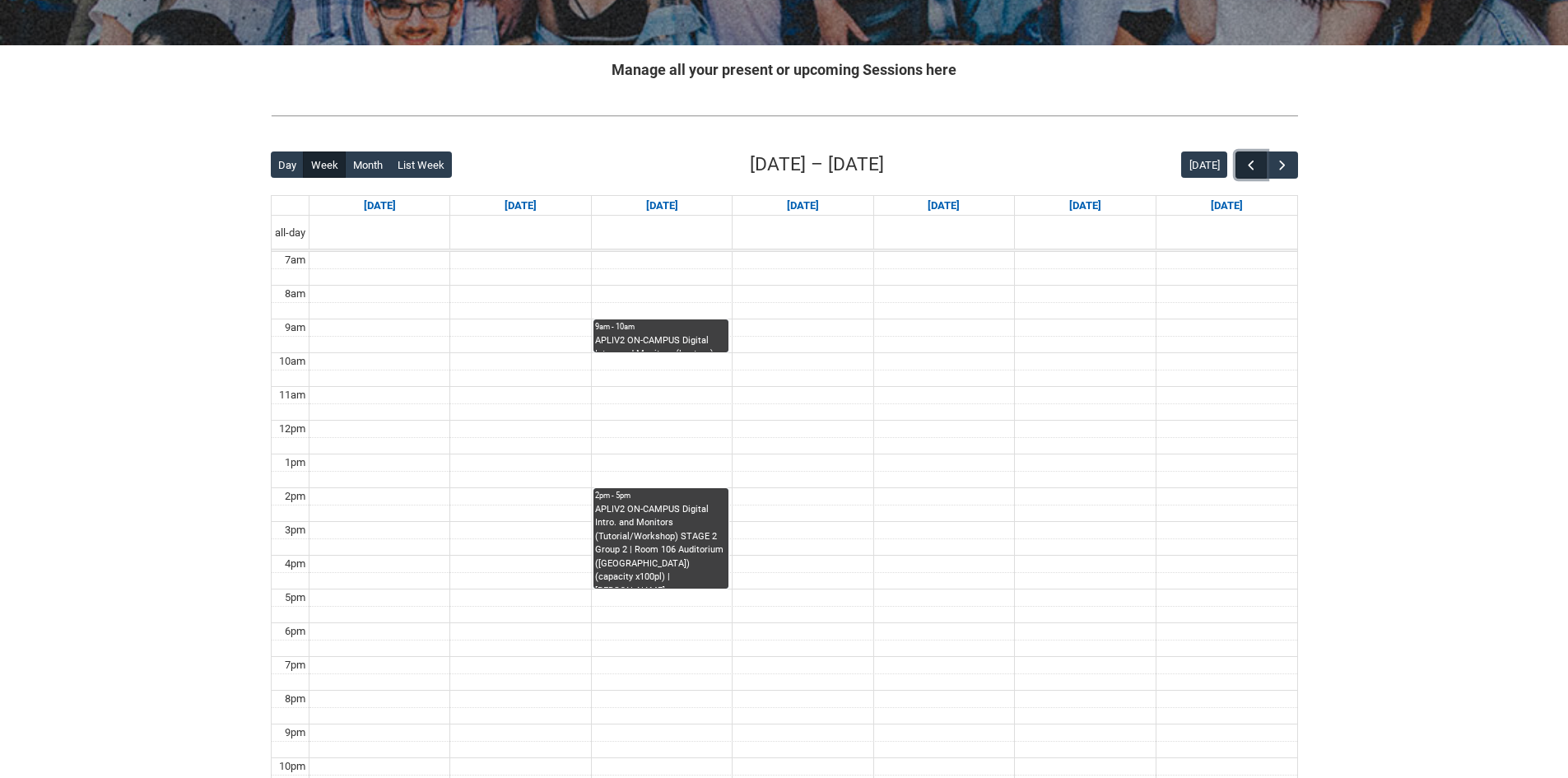
click at [1260, 152] on button "button" at bounding box center [1251, 164] width 31 height 27
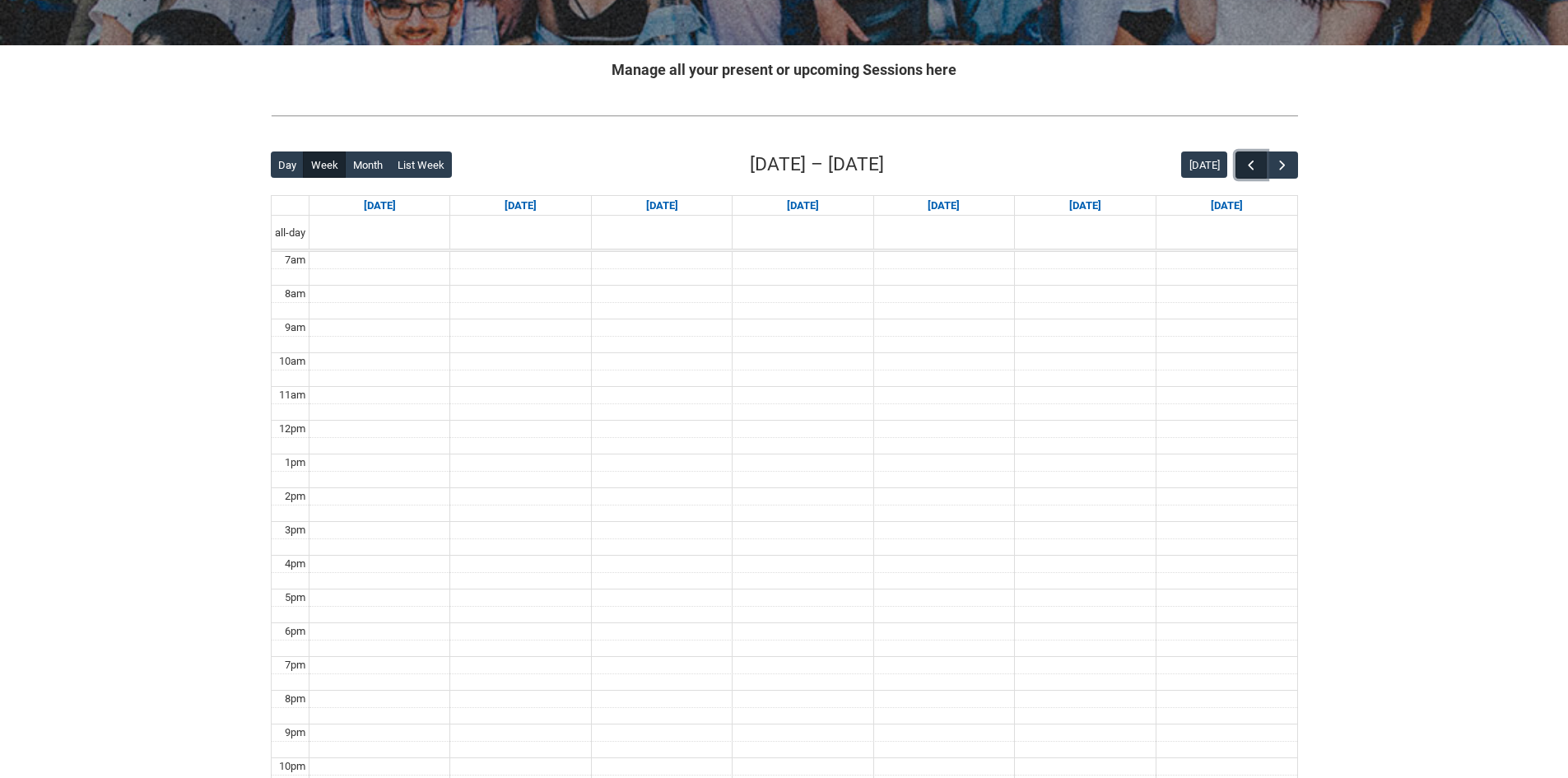
click at [1252, 160] on span "button" at bounding box center [1251, 165] width 16 height 16
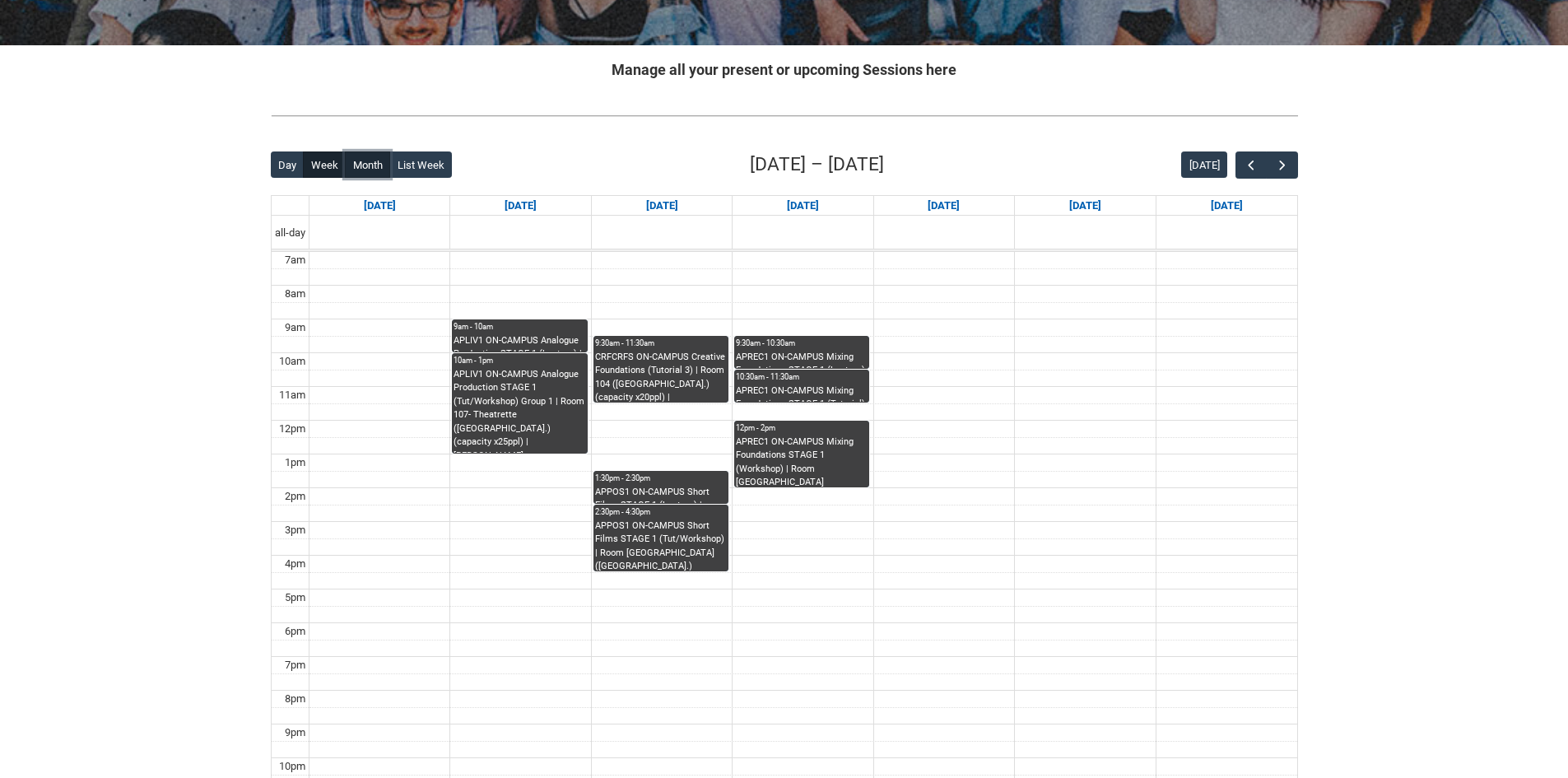
click at [361, 152] on button "Month" at bounding box center [367, 164] width 45 height 26
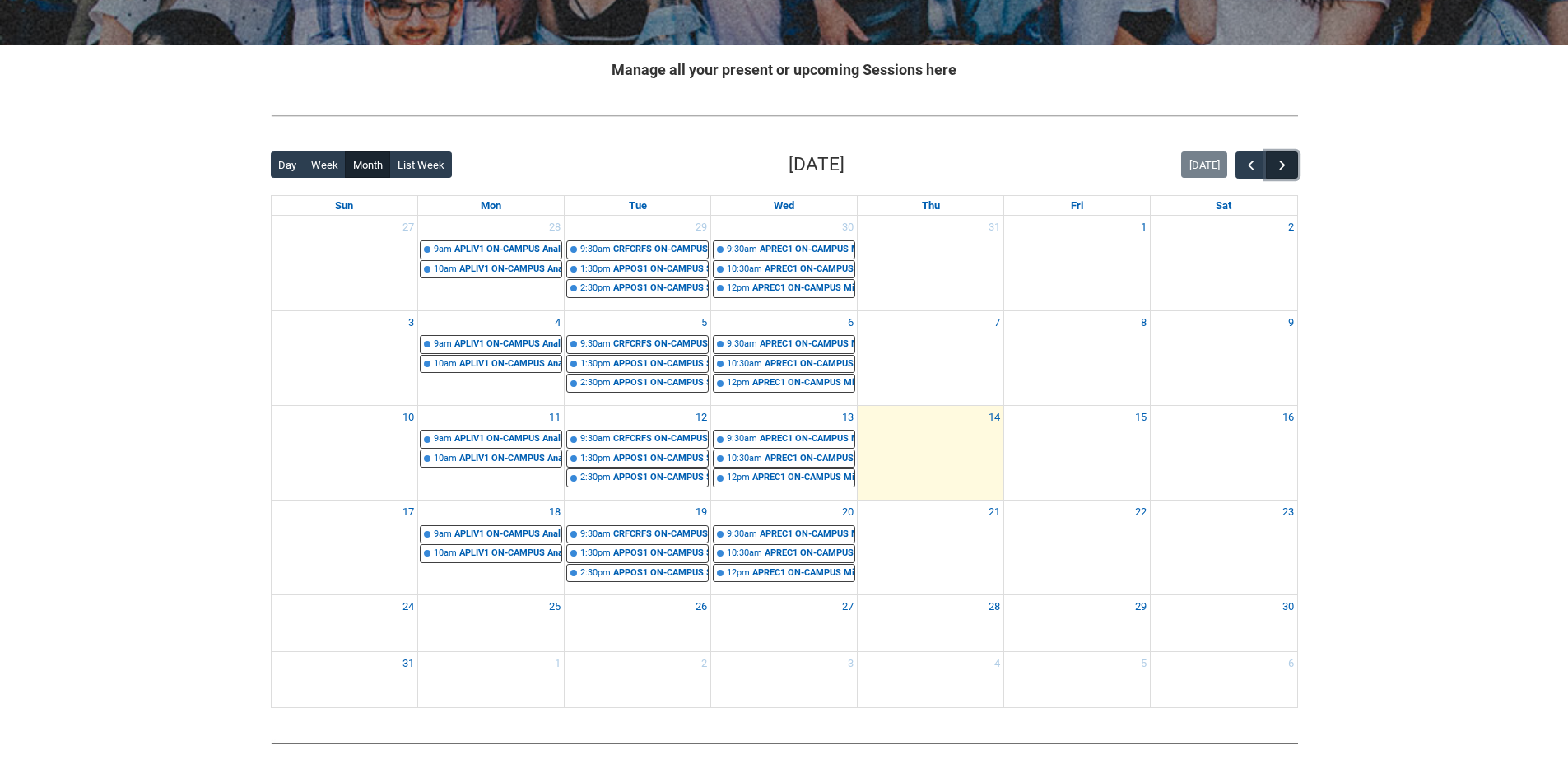
click at [1281, 175] on button "button" at bounding box center [1282, 164] width 31 height 27
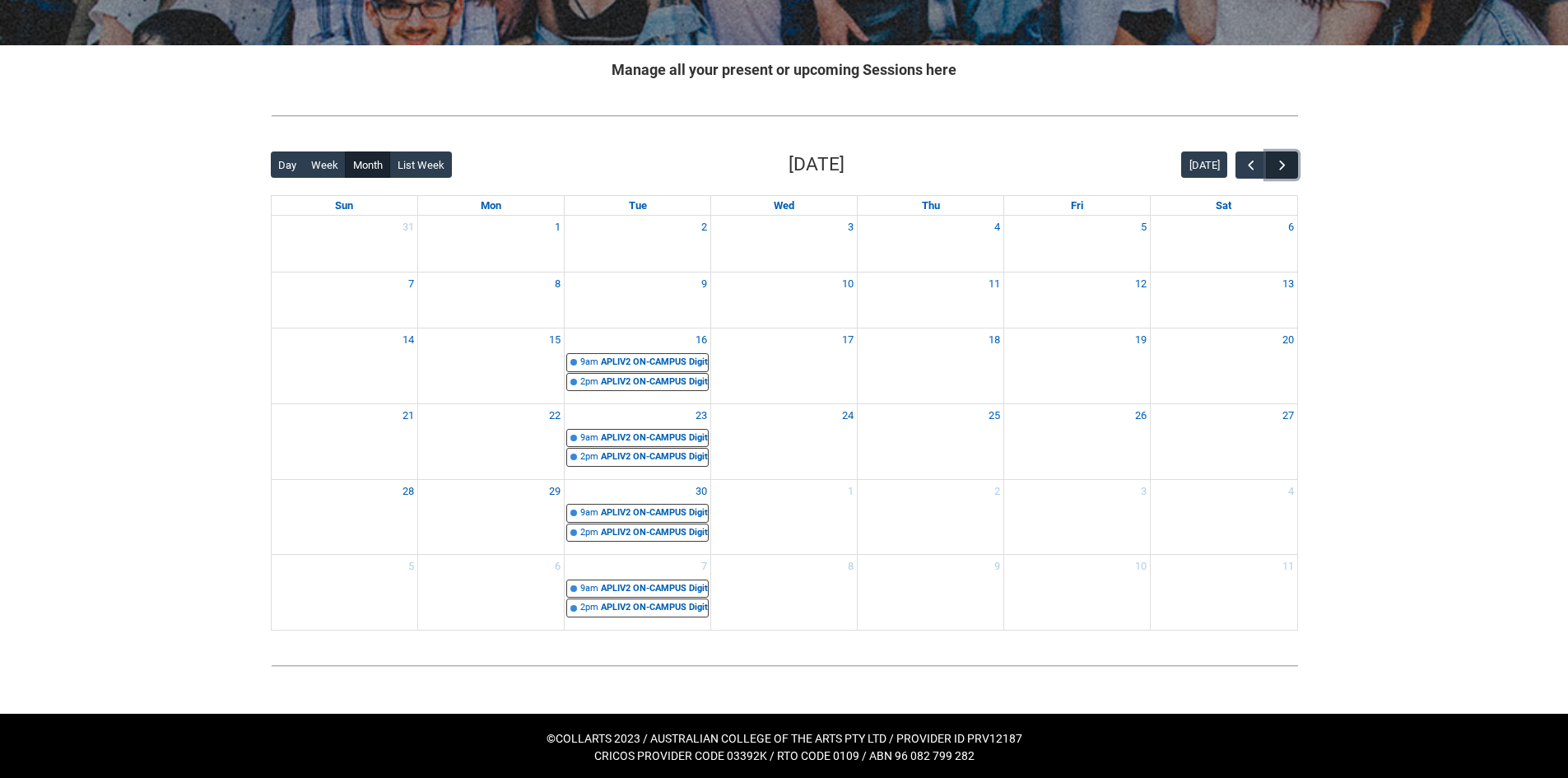
click at [1295, 169] on button "button" at bounding box center [1282, 164] width 31 height 27
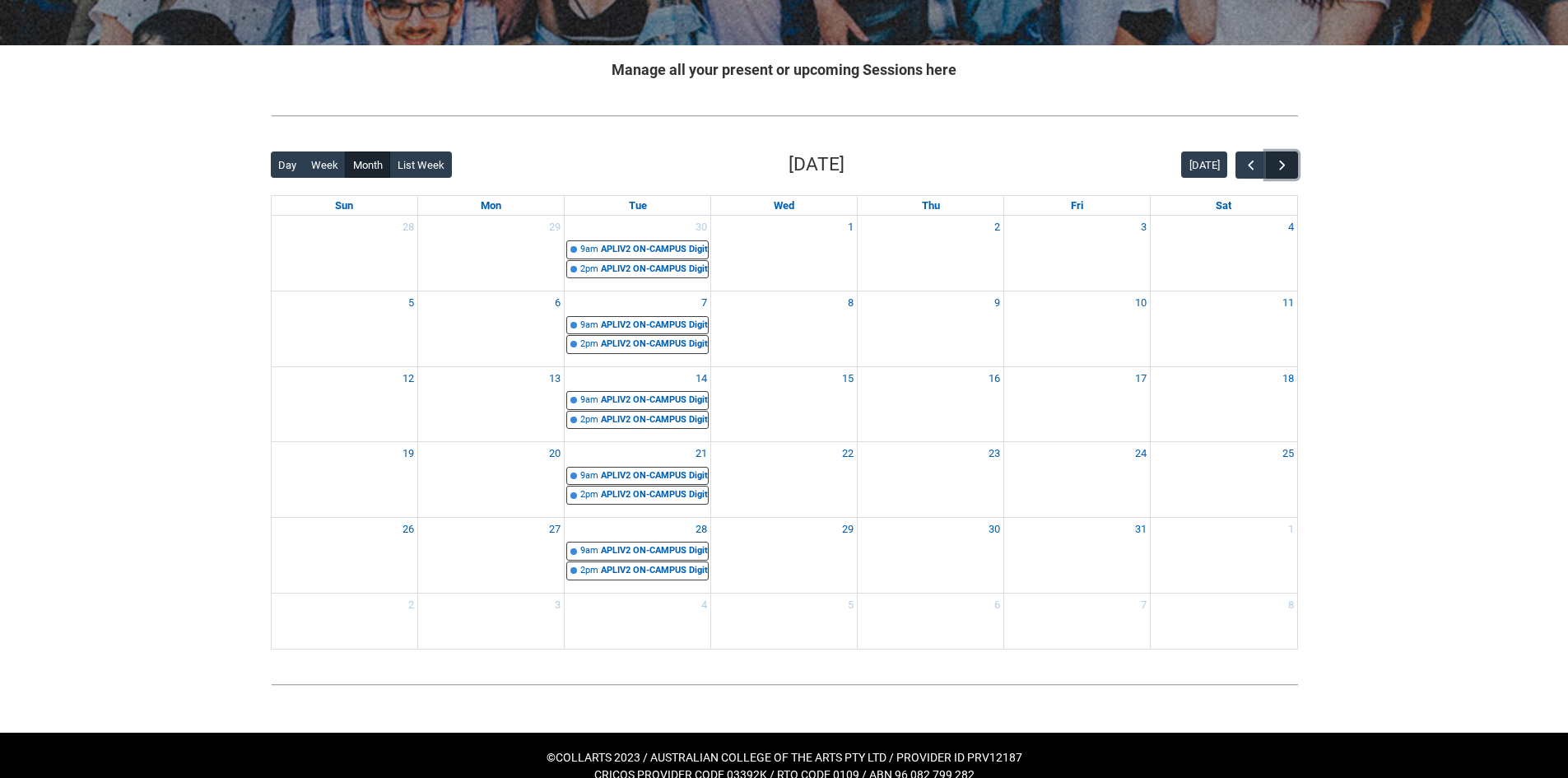
click at [1295, 169] on button "button" at bounding box center [1282, 164] width 31 height 27
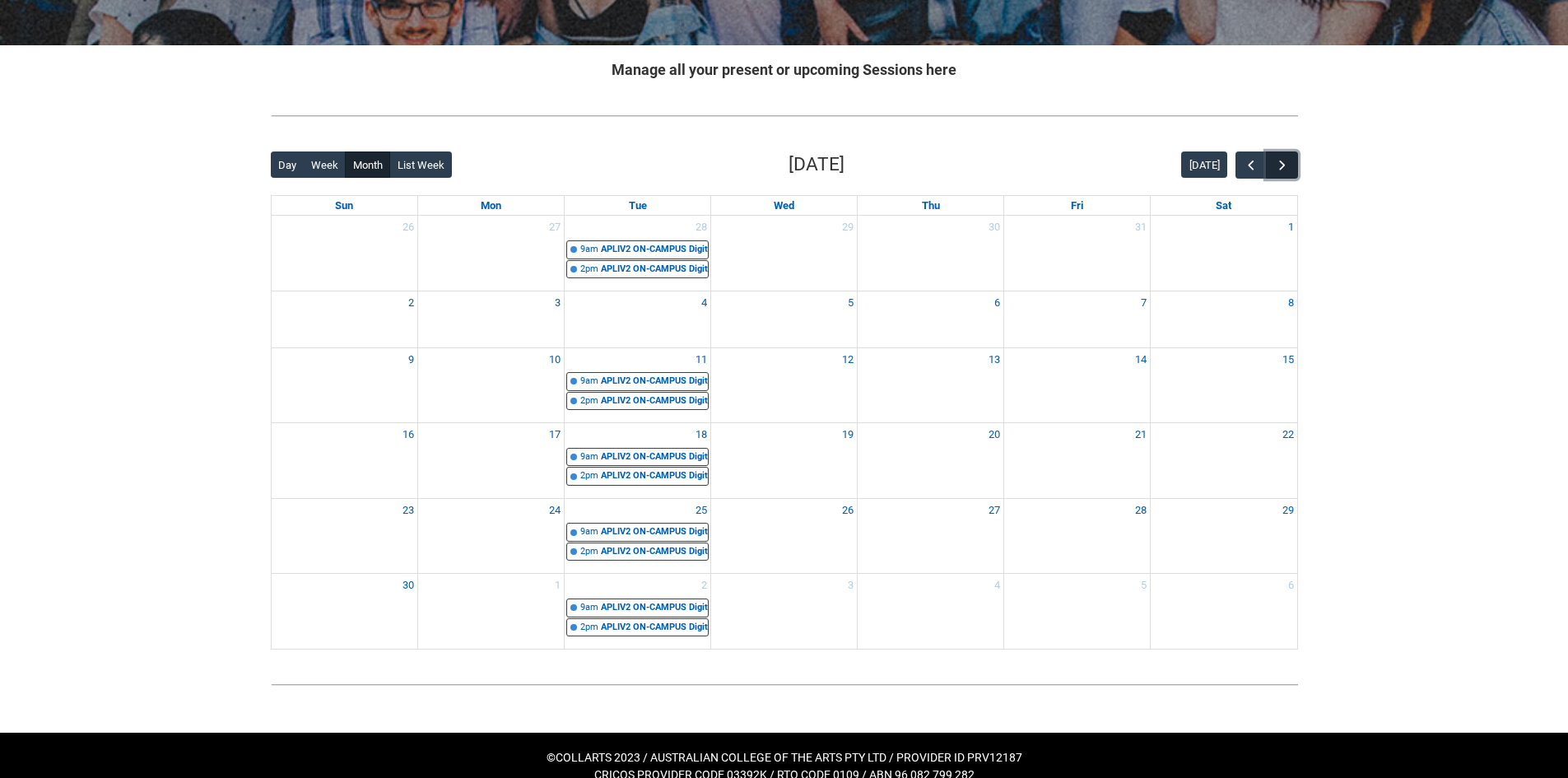
click at [1295, 169] on button "button" at bounding box center [1282, 164] width 31 height 27
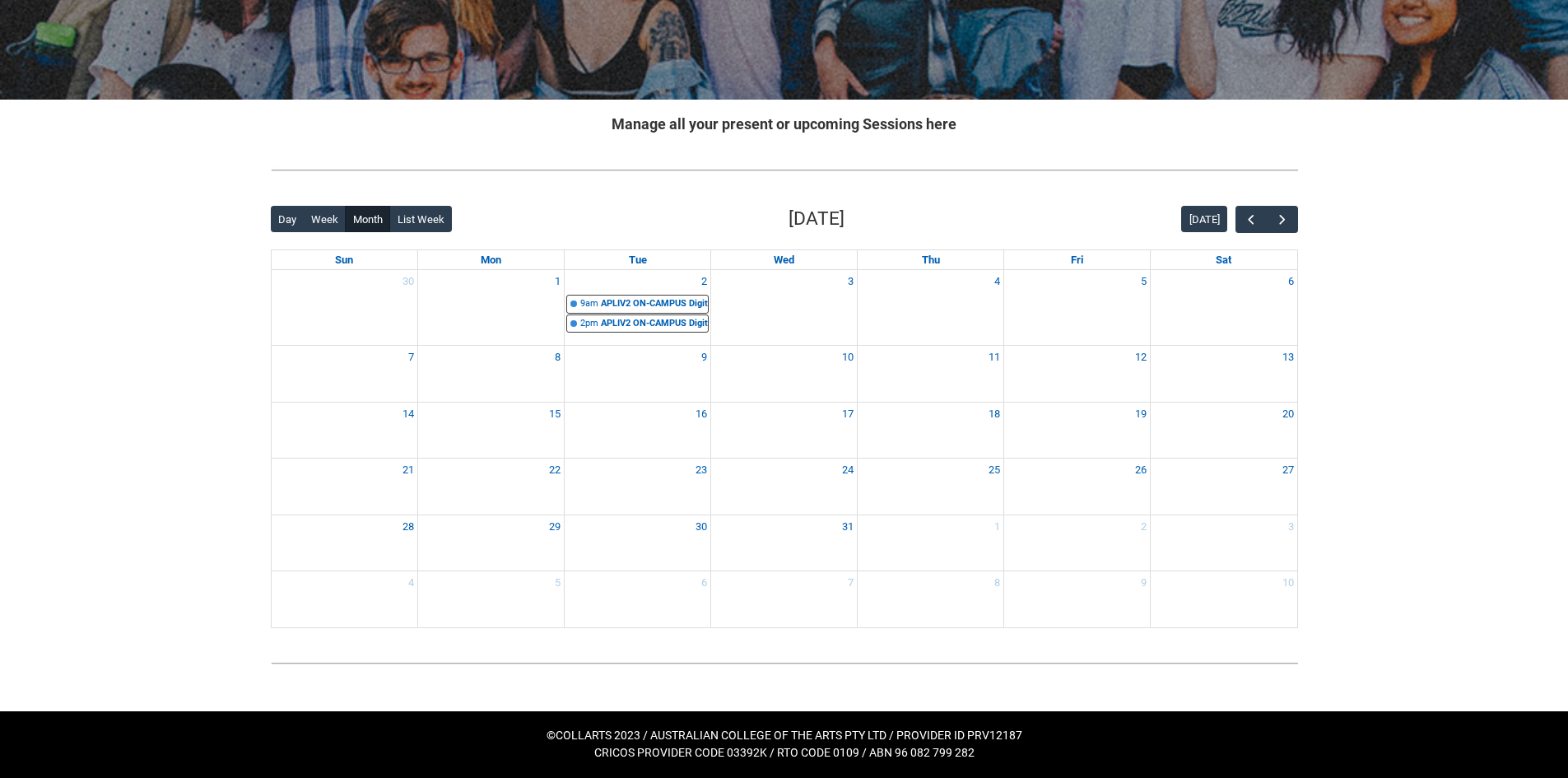
click at [1256, 201] on div "Back Loading... This page should update in a few seconds... Day Week Month List…" at bounding box center [784, 416] width 1054 height 449
click at [1255, 212] on span "button" at bounding box center [1251, 220] width 16 height 16
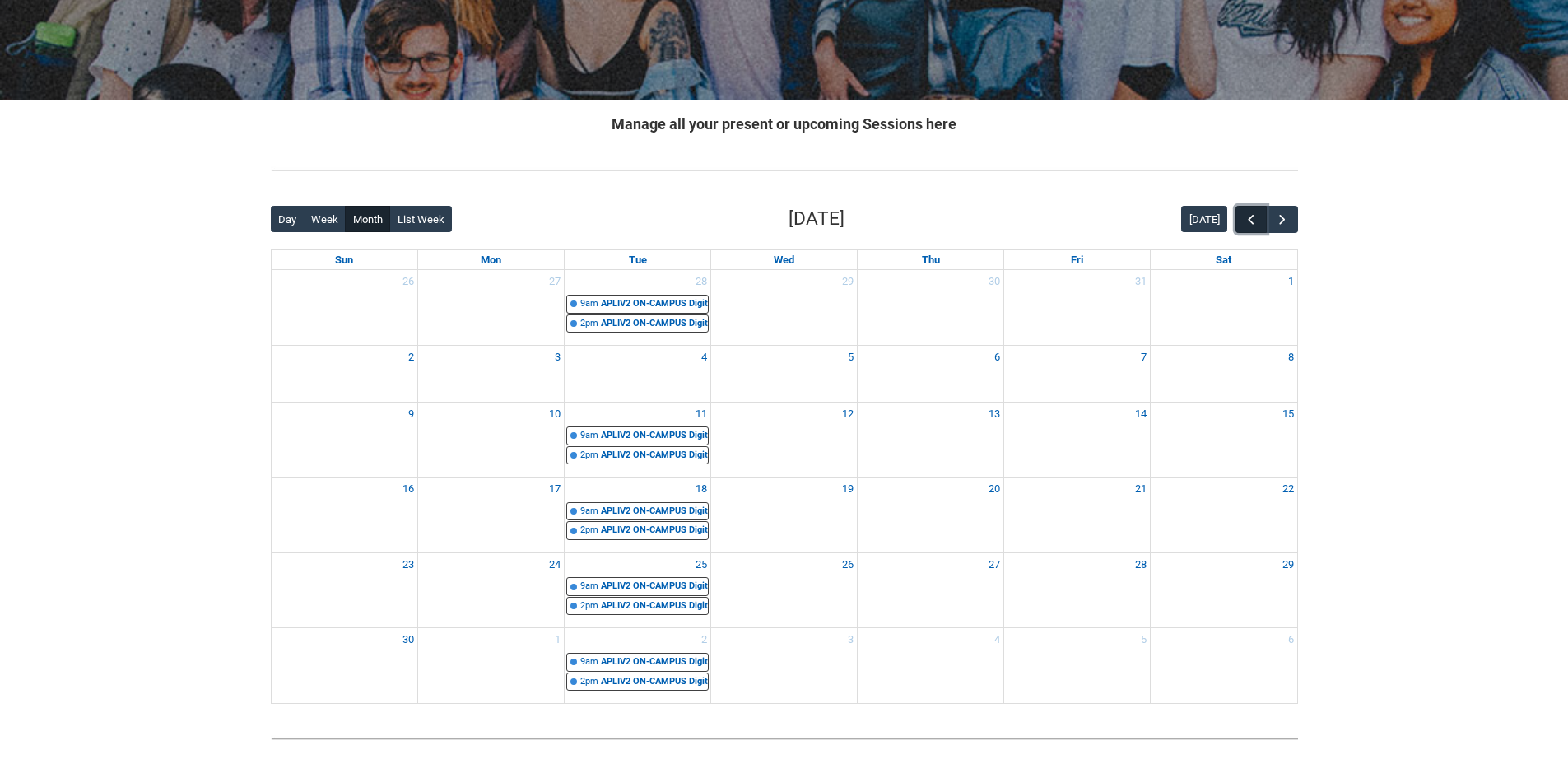
click at [1255, 212] on span "button" at bounding box center [1251, 220] width 16 height 16
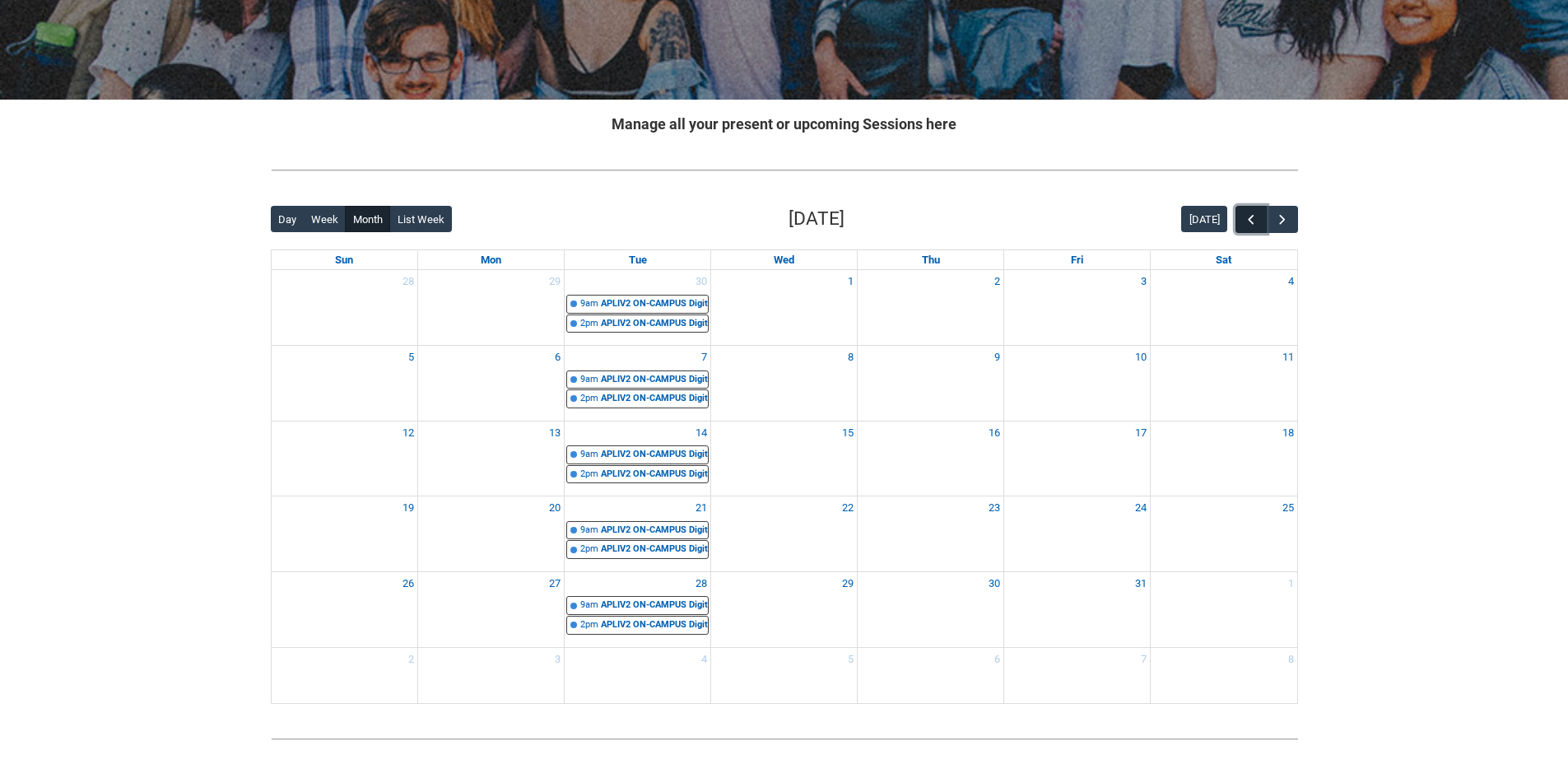
click at [1258, 209] on button "button" at bounding box center [1251, 219] width 31 height 27
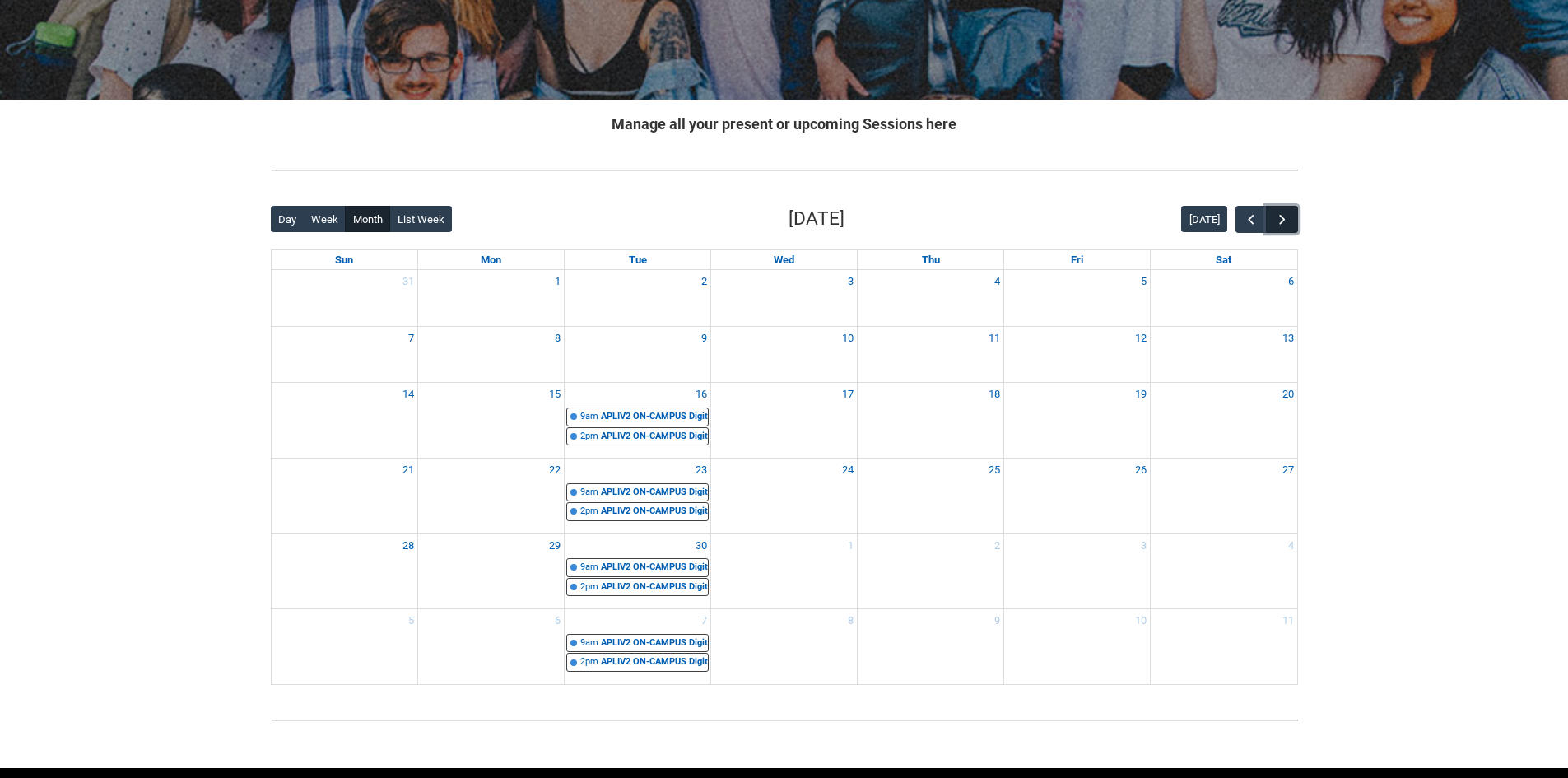
click at [1285, 220] on span "button" at bounding box center [1282, 220] width 16 height 16
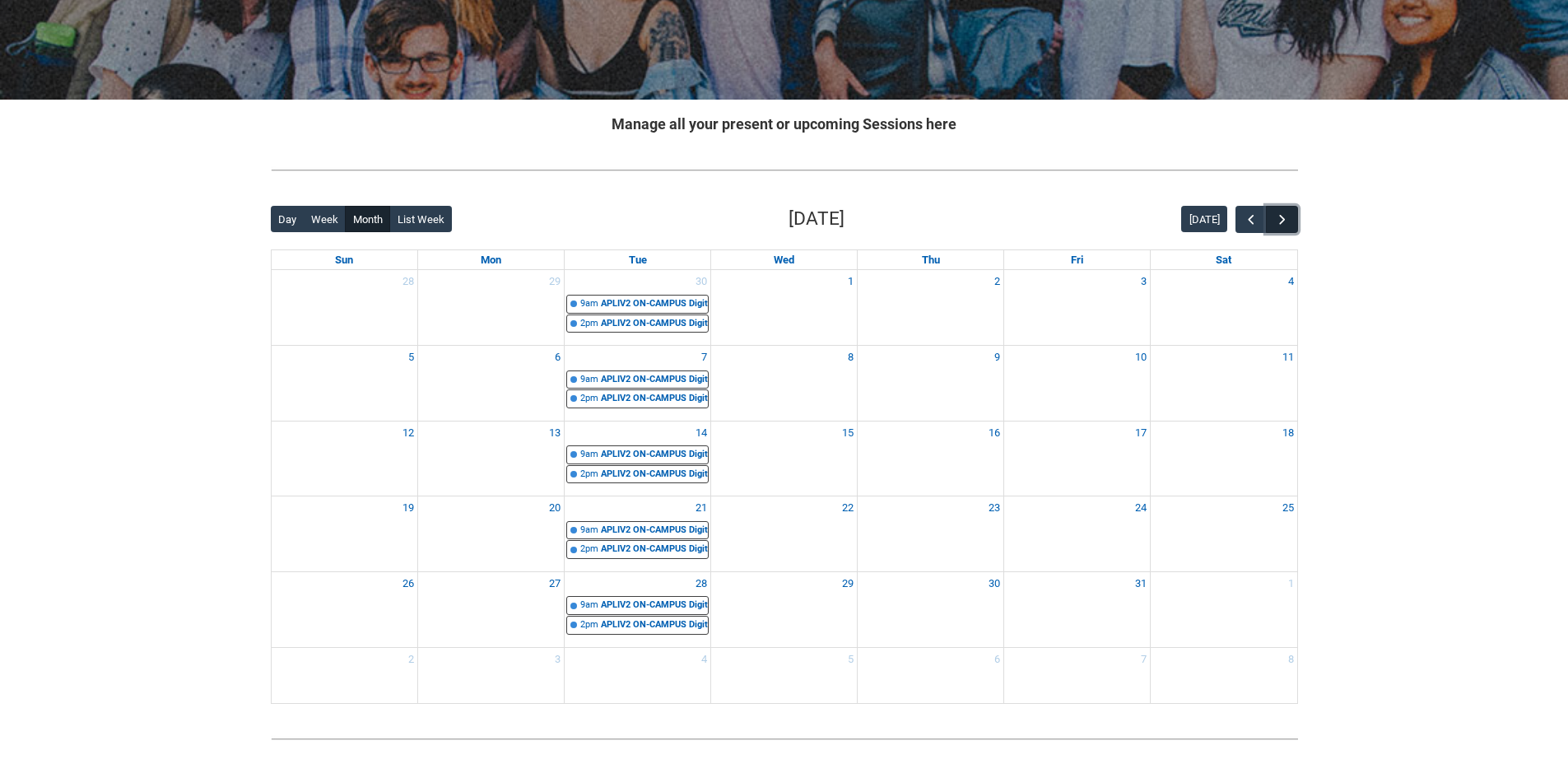
click at [1285, 220] on span "button" at bounding box center [1282, 220] width 16 height 16
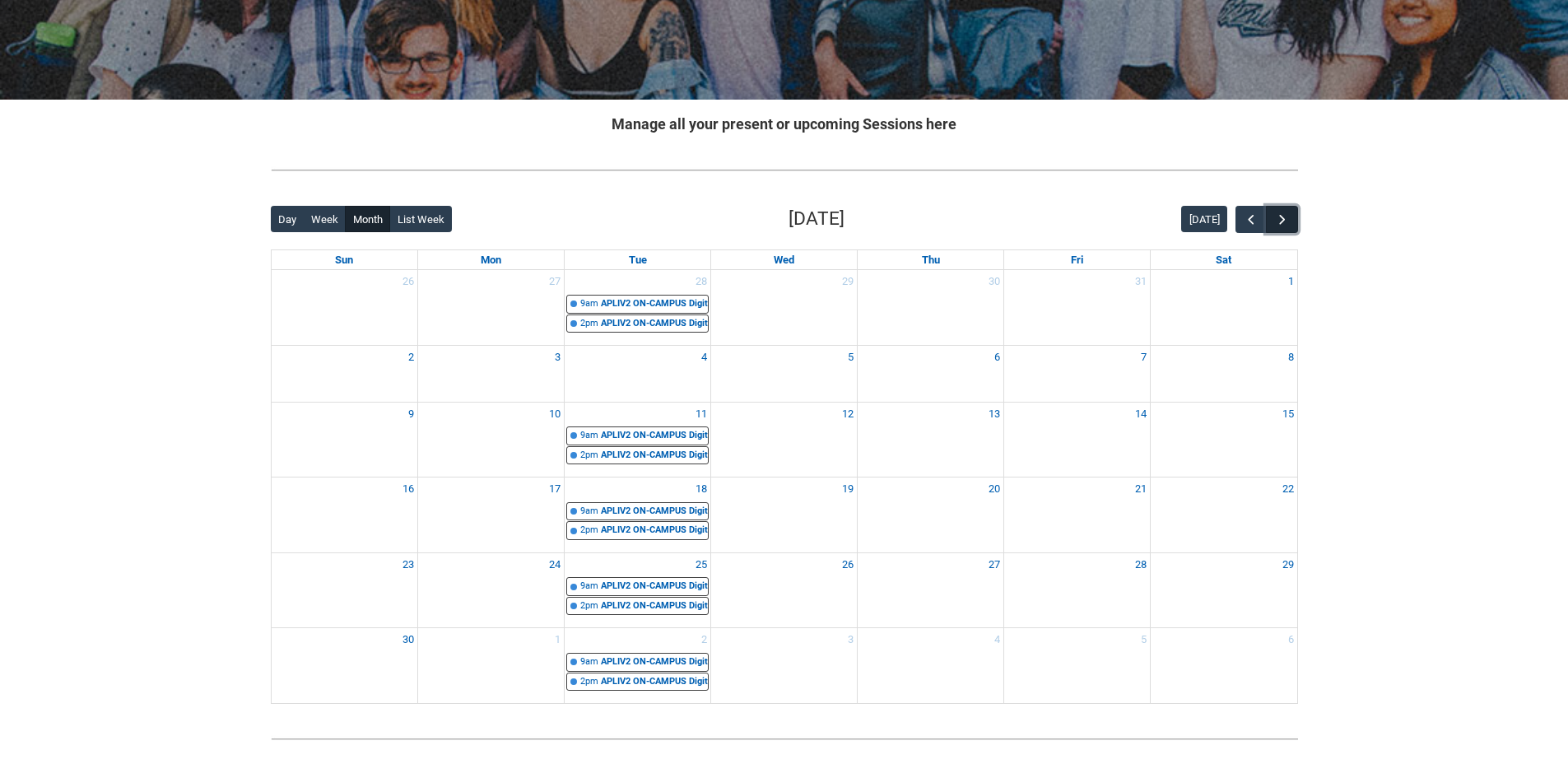
click at [1285, 220] on span "button" at bounding box center [1282, 220] width 16 height 16
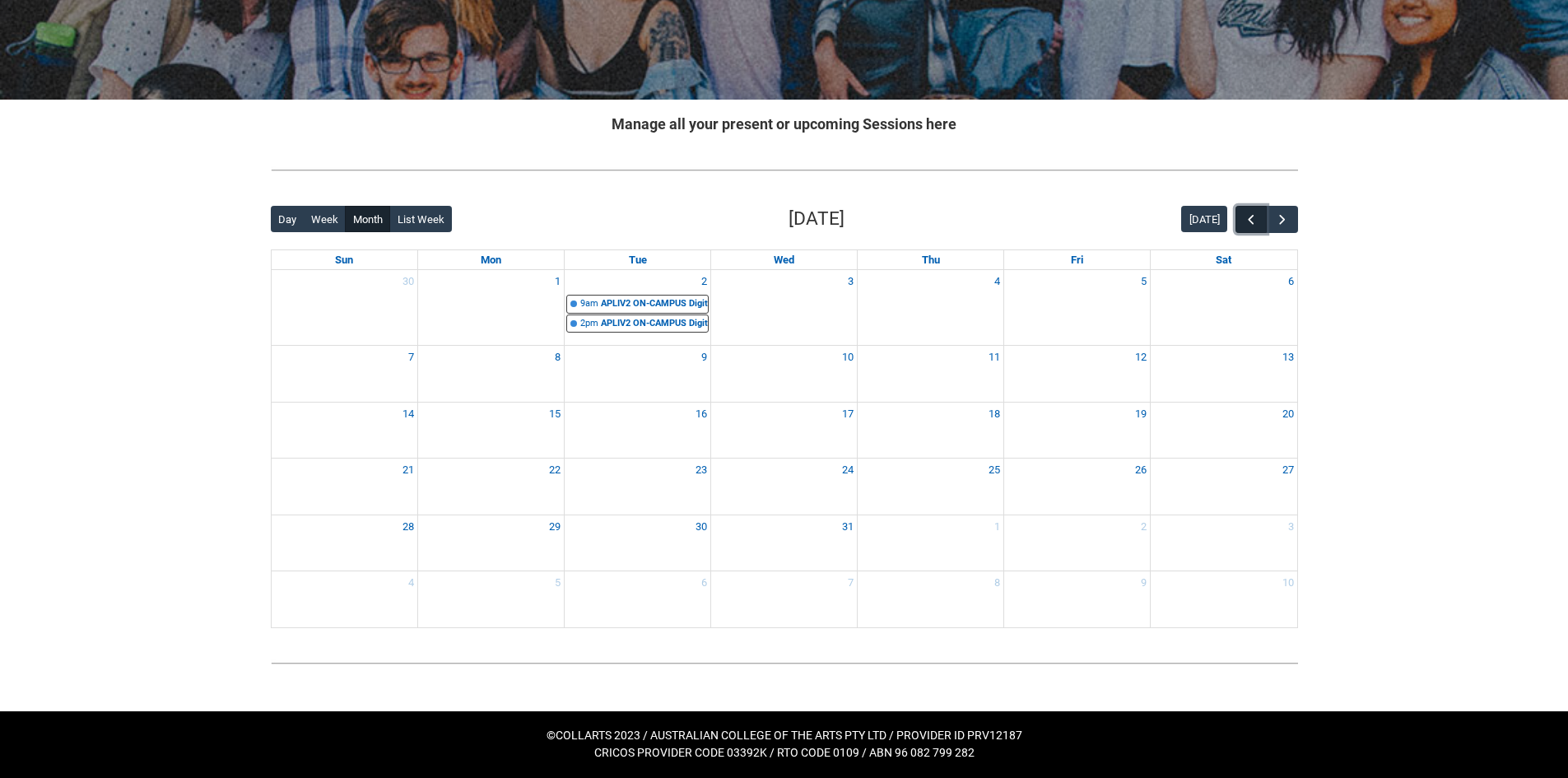
click at [1256, 225] on span "button" at bounding box center [1251, 220] width 16 height 16
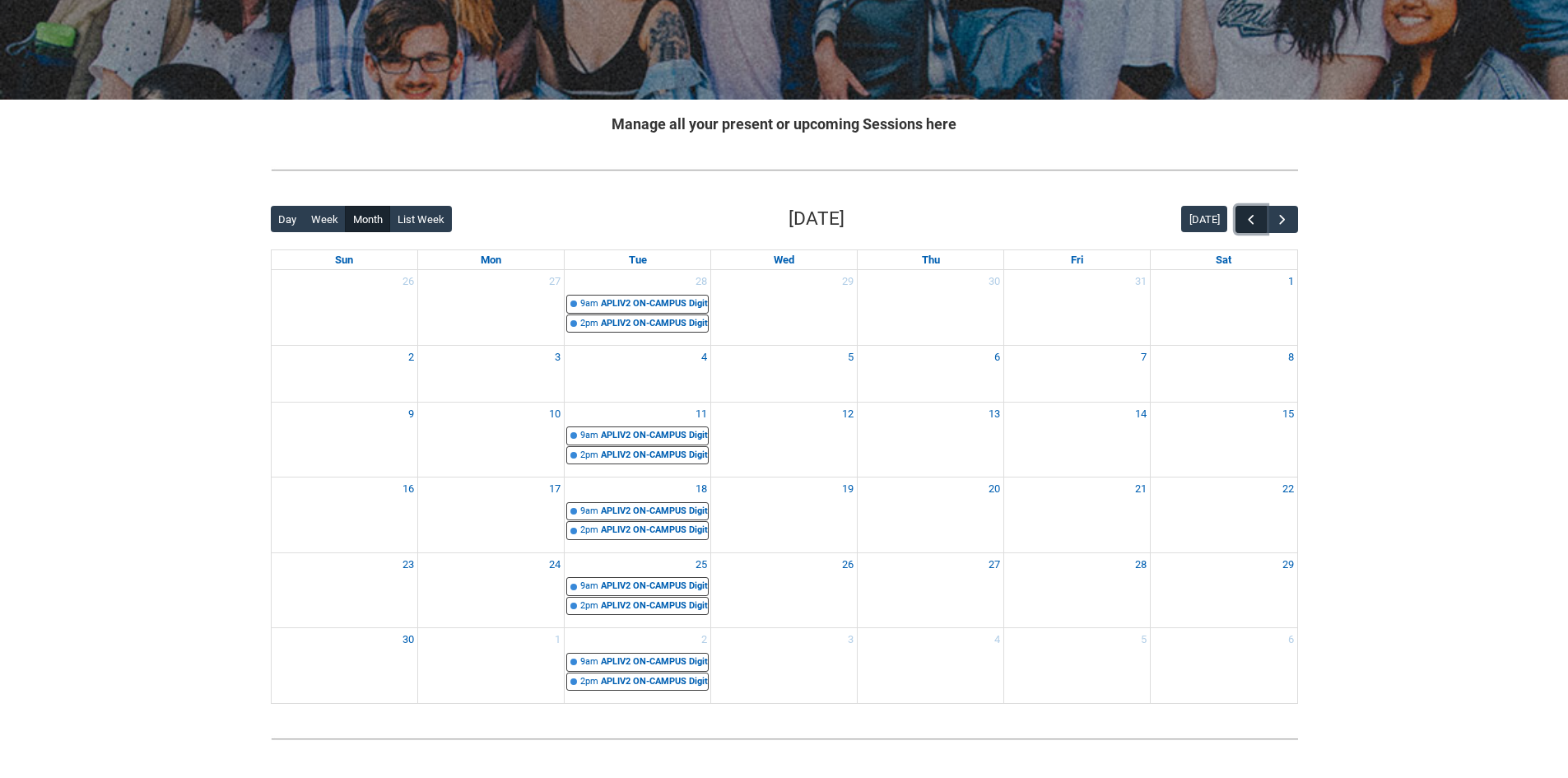
click at [1249, 229] on button "button" at bounding box center [1251, 219] width 31 height 27
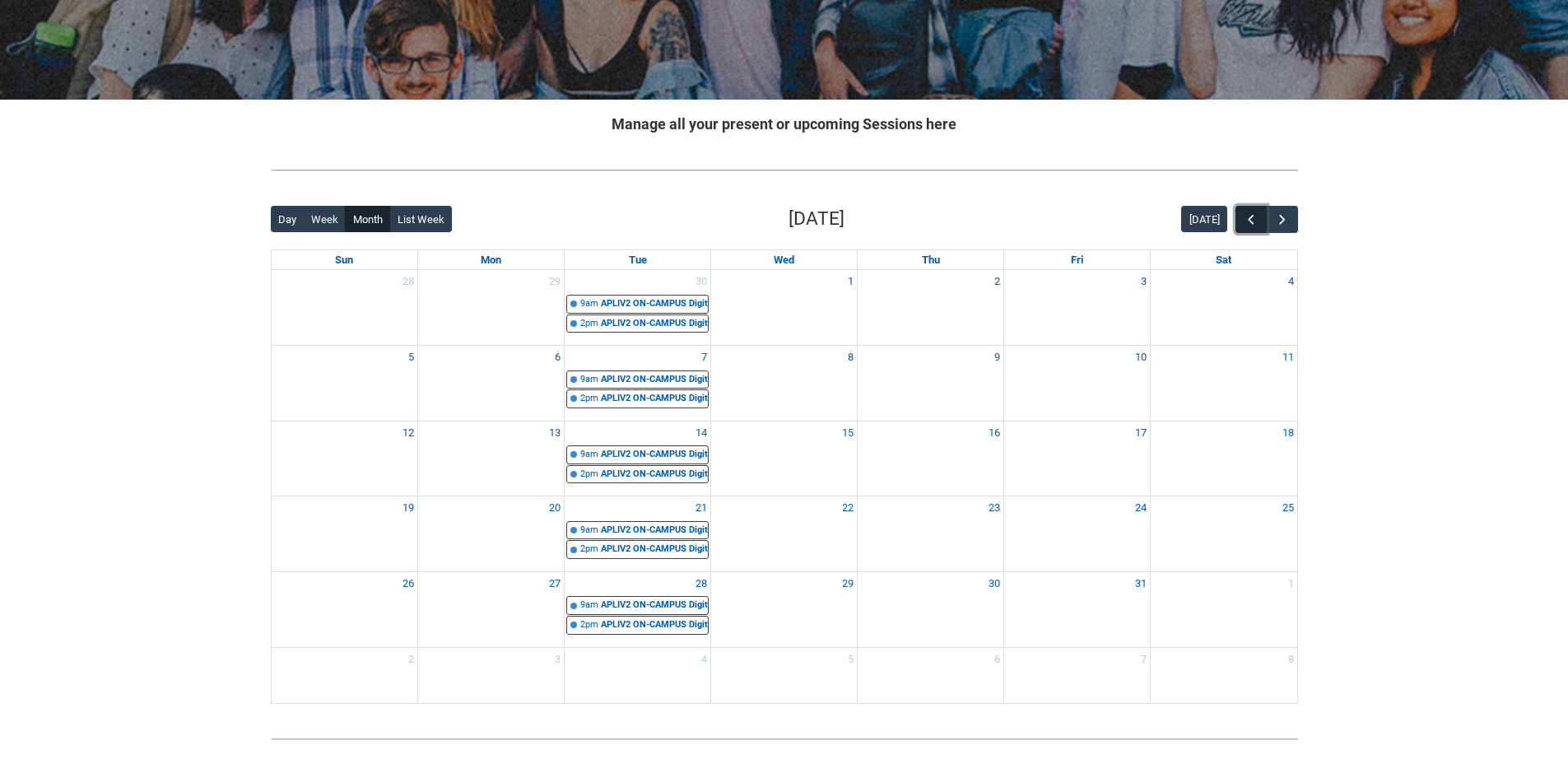
click at [1249, 229] on button "button" at bounding box center [1251, 219] width 31 height 27
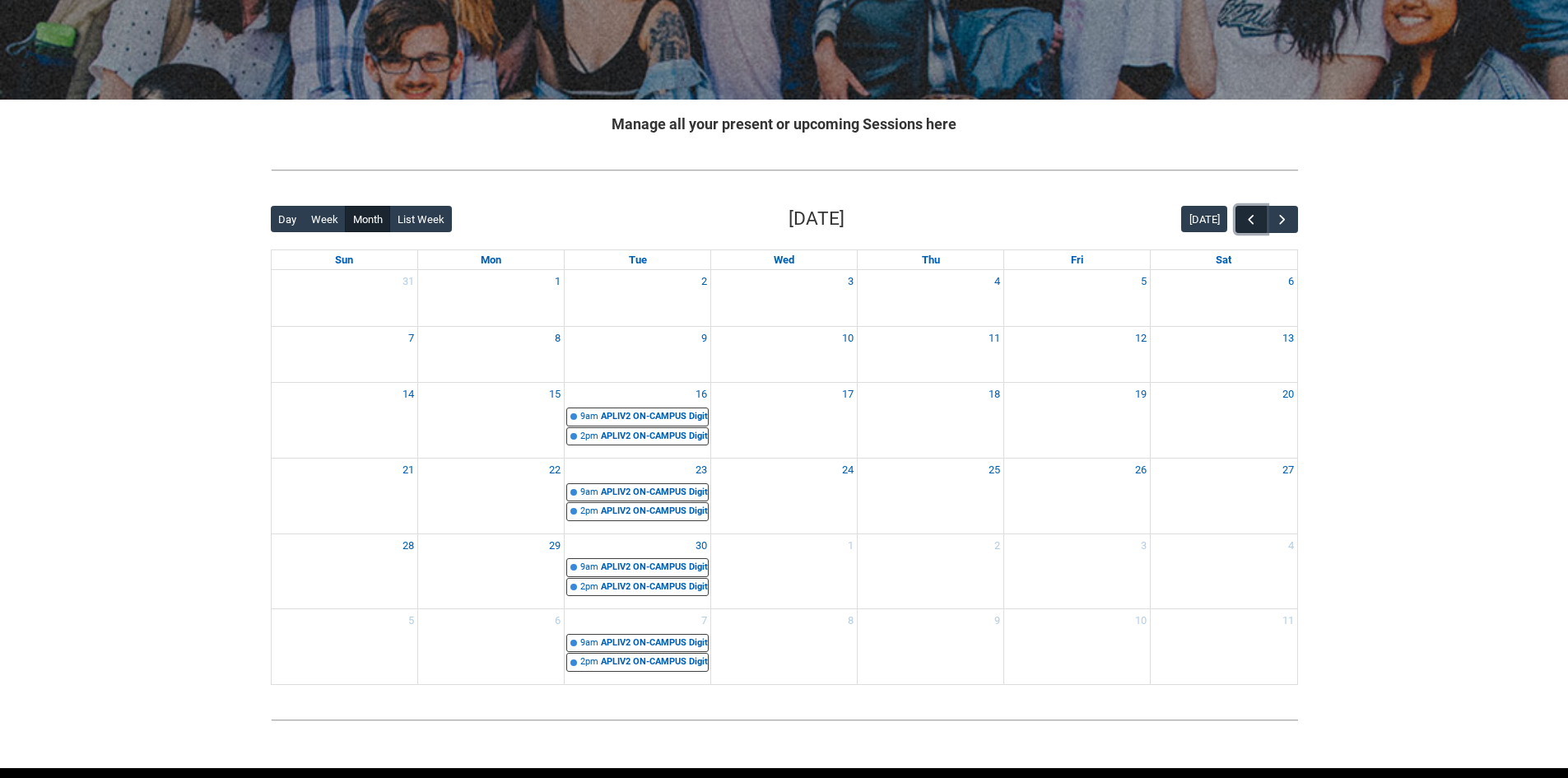
click at [1249, 229] on button "button" at bounding box center [1251, 219] width 31 height 27
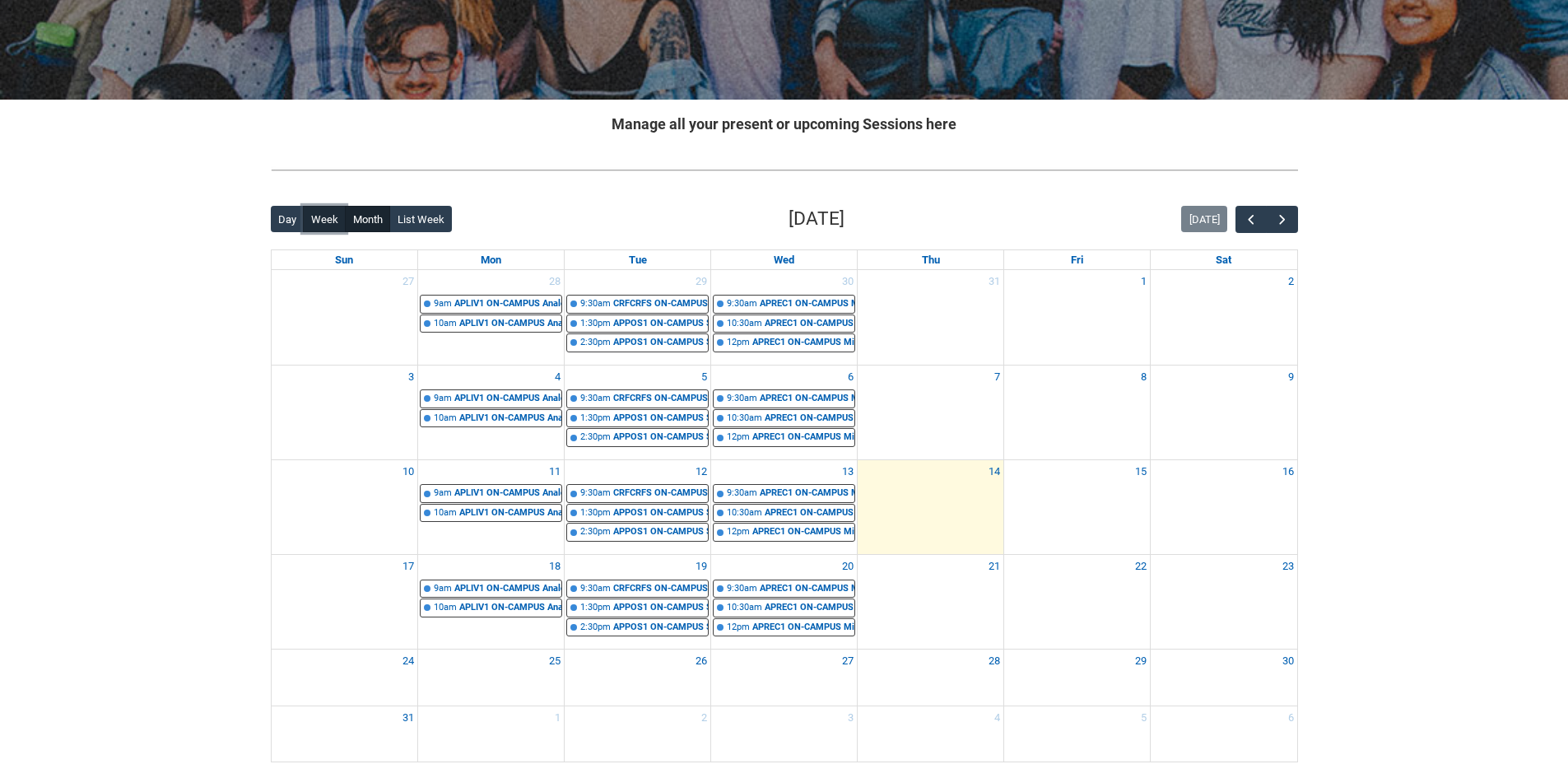
click at [332, 209] on button "Week" at bounding box center [324, 219] width 43 height 26
